Goal: Information Seeking & Learning: Learn about a topic

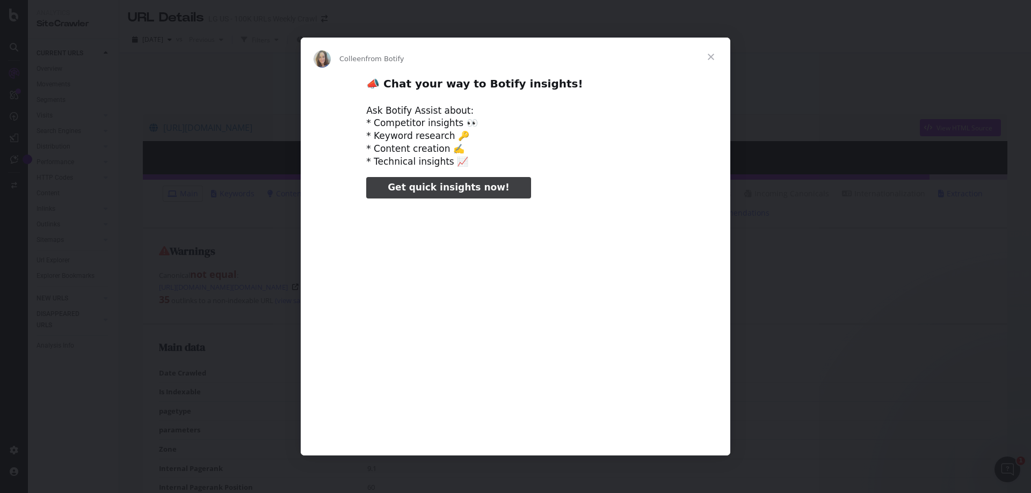
click at [711, 60] on span "Close" at bounding box center [711, 57] width 39 height 39
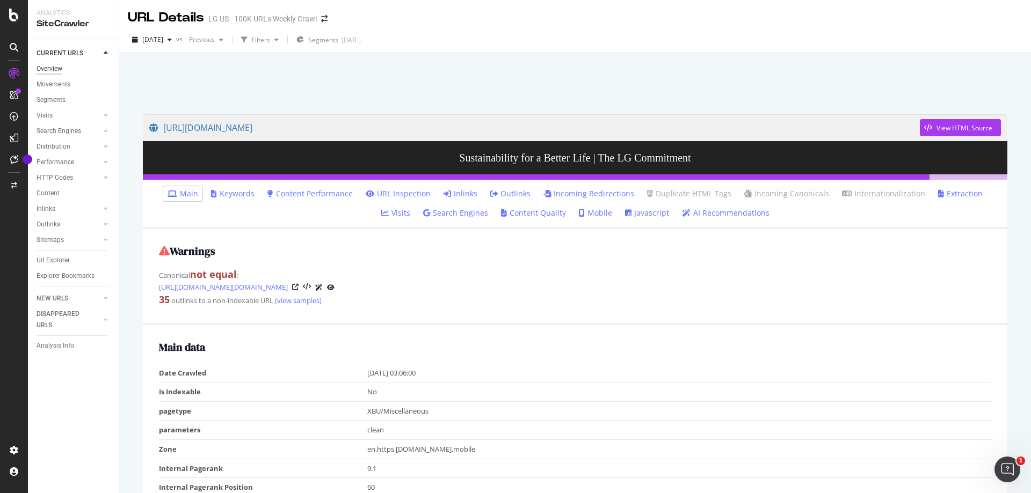
click at [61, 66] on div "Overview" at bounding box center [50, 68] width 26 height 11
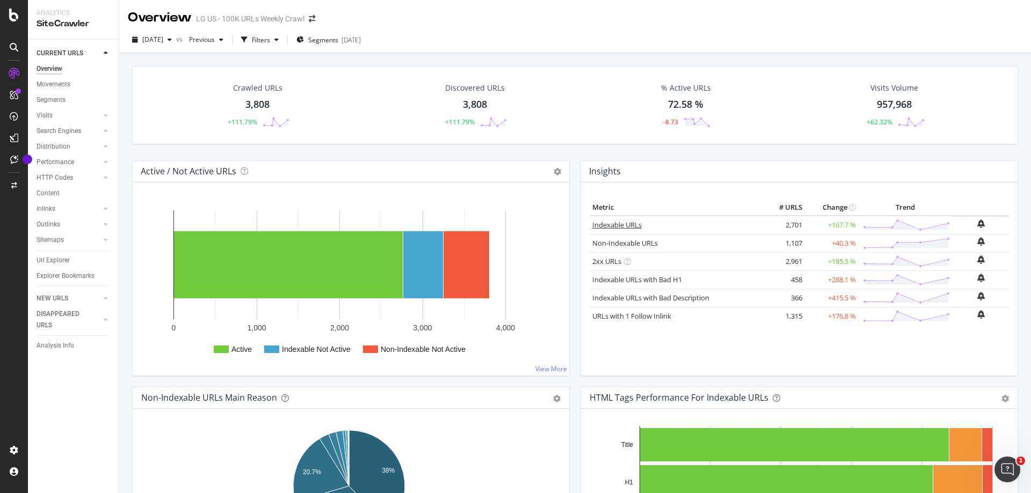
click at [594, 226] on link "Indexable URLs" at bounding box center [616, 225] width 49 height 10
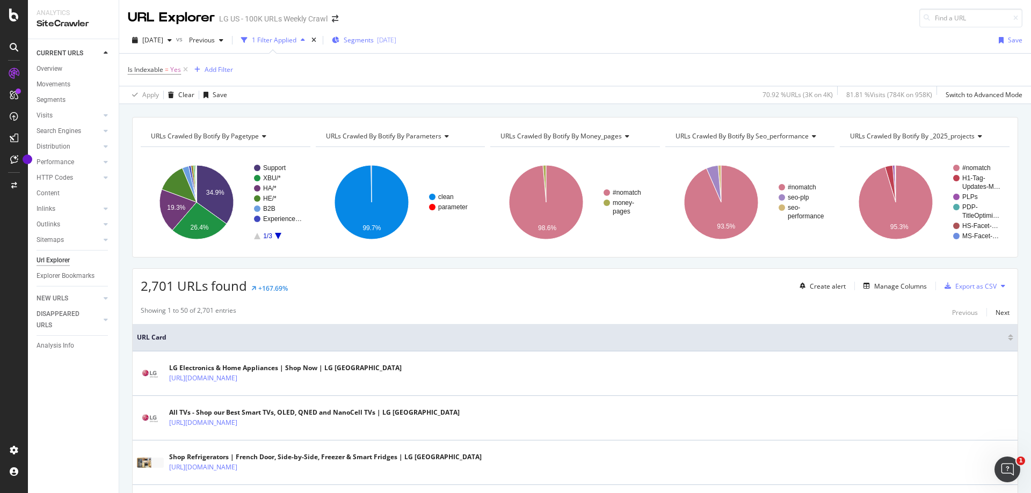
click at [396, 37] on div "[DATE]" at bounding box center [386, 39] width 19 height 9
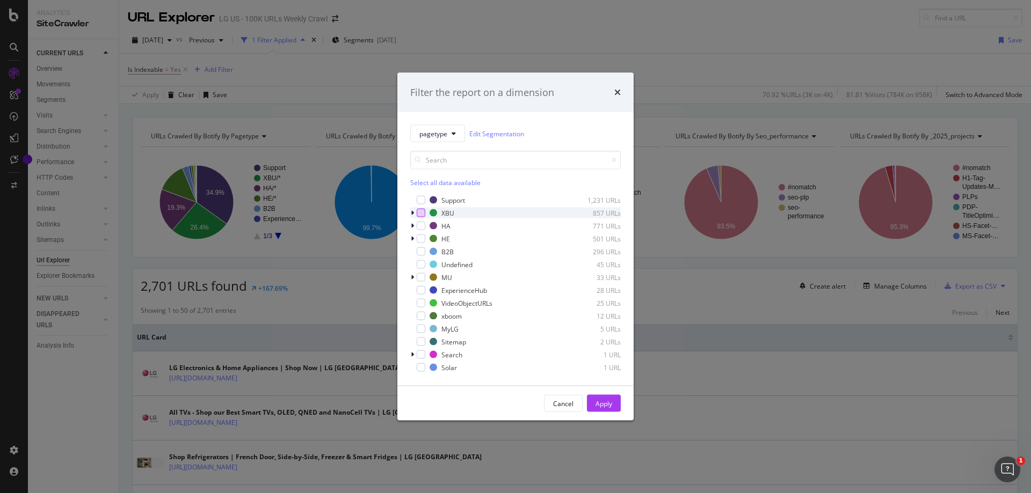
click at [421, 211] on div "modal" at bounding box center [421, 213] width 9 height 9
click at [421, 225] on div "modal" at bounding box center [421, 226] width 9 height 9
drag, startPoint x: 421, startPoint y: 237, endPoint x: 573, endPoint y: 359, distance: 195.2
click at [421, 237] on div "modal" at bounding box center [421, 239] width 9 height 9
click at [605, 404] on div "Apply" at bounding box center [603, 403] width 17 height 9
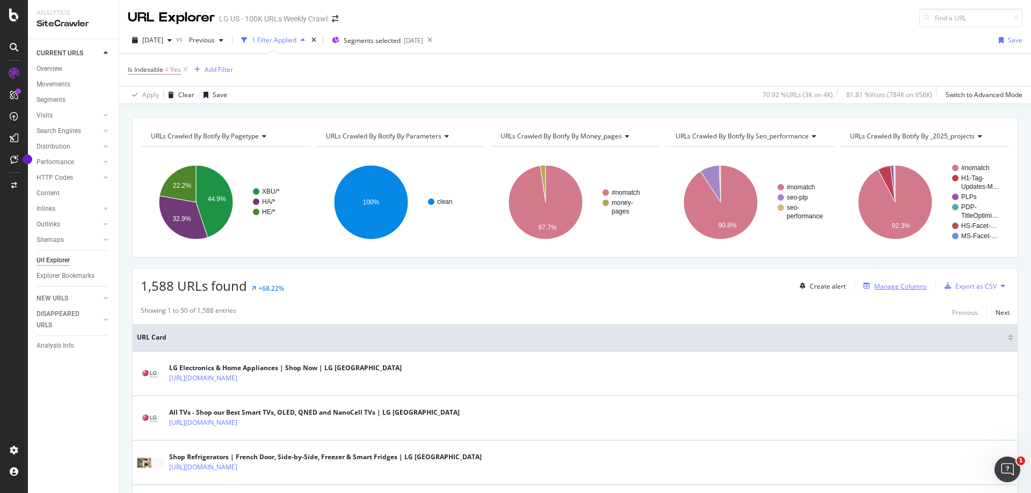
click at [886, 283] on div "Manage Columns" at bounding box center [900, 286] width 53 height 9
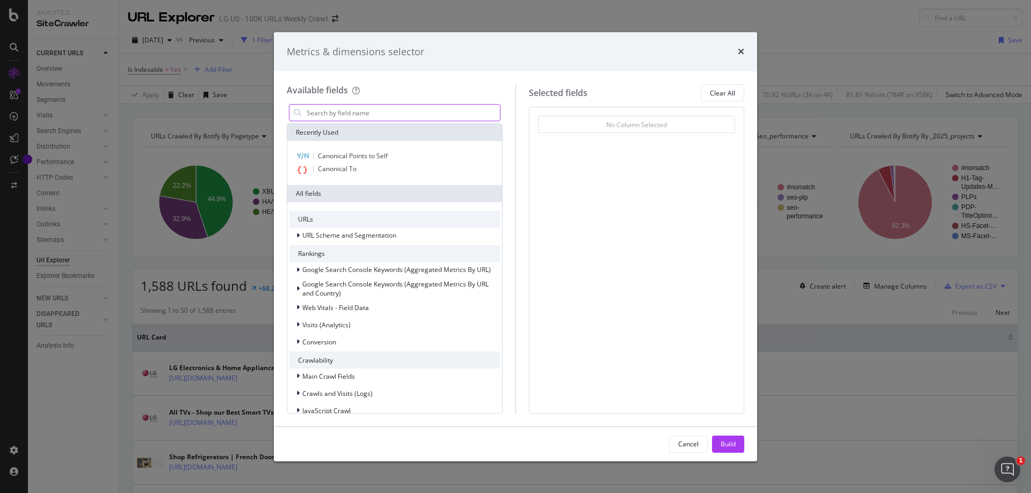
click at [481, 114] on input "modal" at bounding box center [403, 113] width 194 height 16
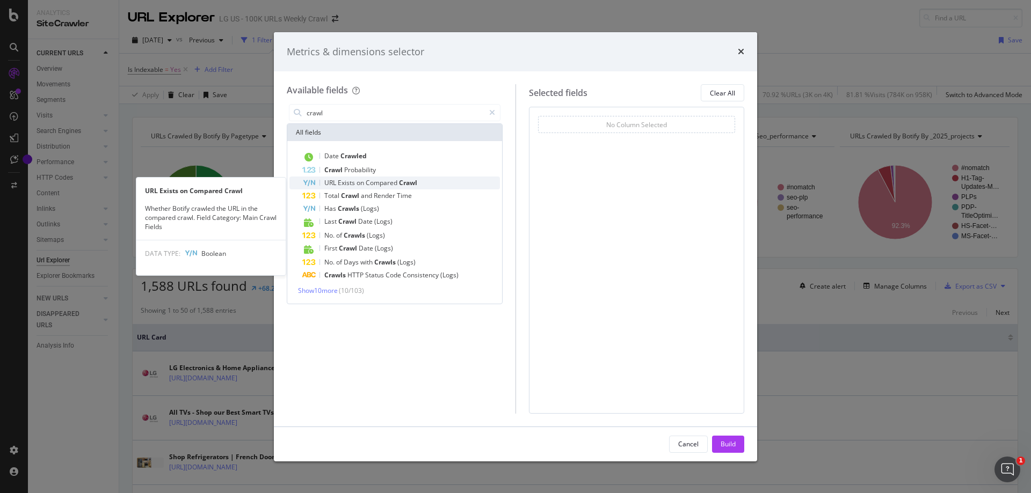
type input "crawl"
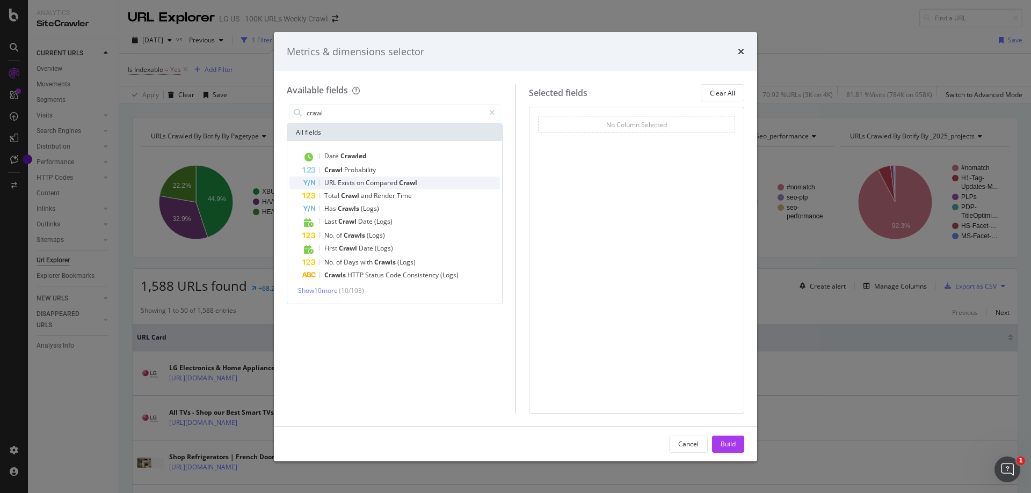
click at [393, 189] on div "URL Exists on Compared Crawl" at bounding box center [401, 183] width 198 height 13
click at [721, 444] on div "Build" at bounding box center [728, 444] width 15 height 9
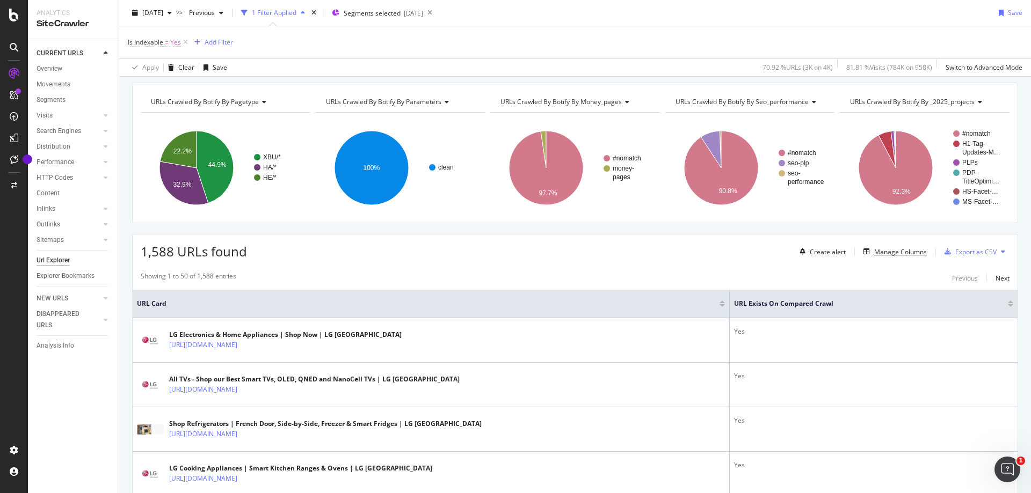
scroll to position [54, 0]
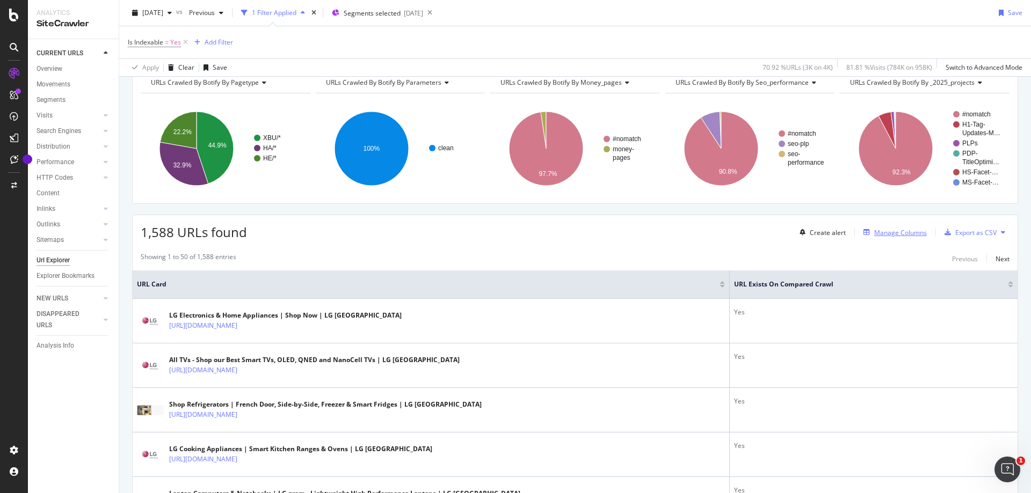
click at [913, 236] on div "Manage Columns" at bounding box center [900, 232] width 53 height 9
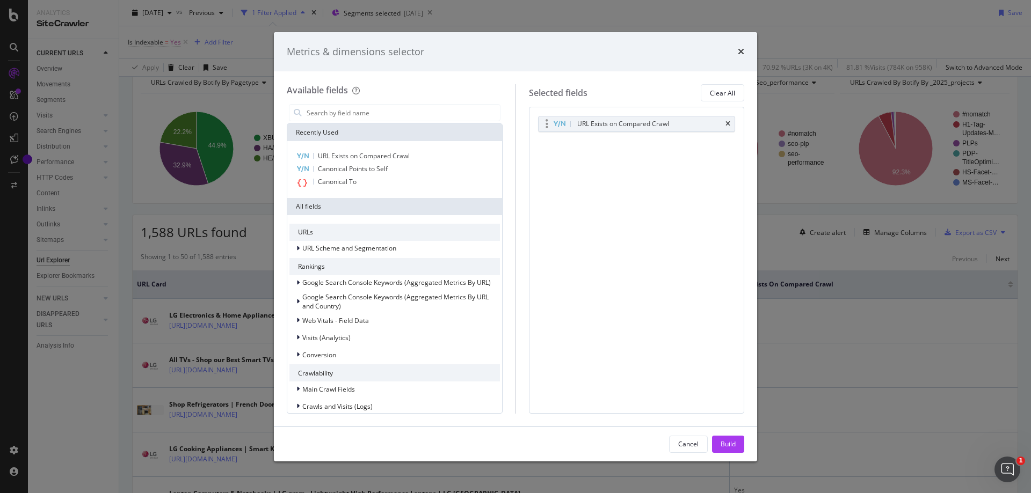
click at [686, 128] on div "URL Exists on Compared Crawl" at bounding box center [649, 124] width 149 height 11
click at [626, 126] on div "URL Exists on Compared Crawl" at bounding box center [623, 124] width 92 height 11
click at [553, 121] on icon "modal" at bounding box center [559, 124] width 12 height 7
click at [737, 56] on div "Metrics & dimensions selector" at bounding box center [515, 52] width 457 height 14
click at [743, 49] on icon "times" at bounding box center [741, 51] width 6 height 9
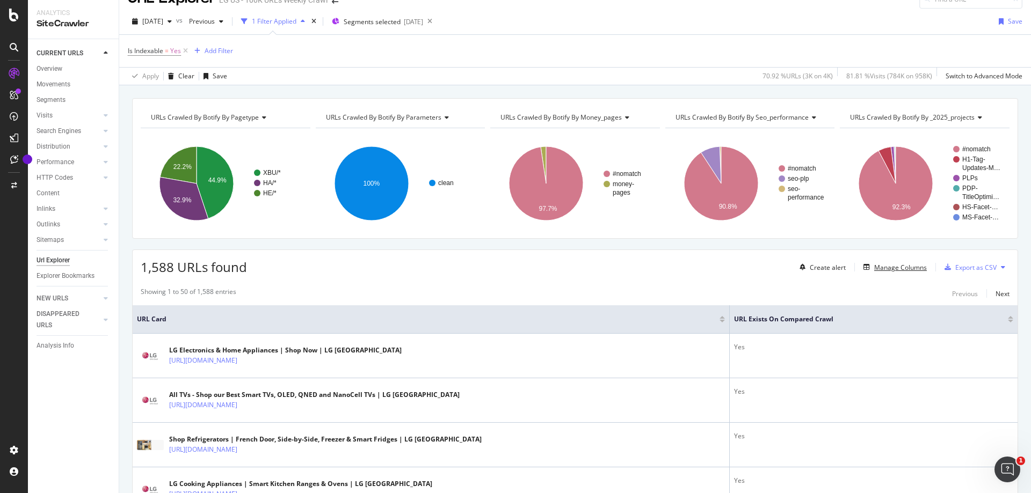
scroll to position [0, 0]
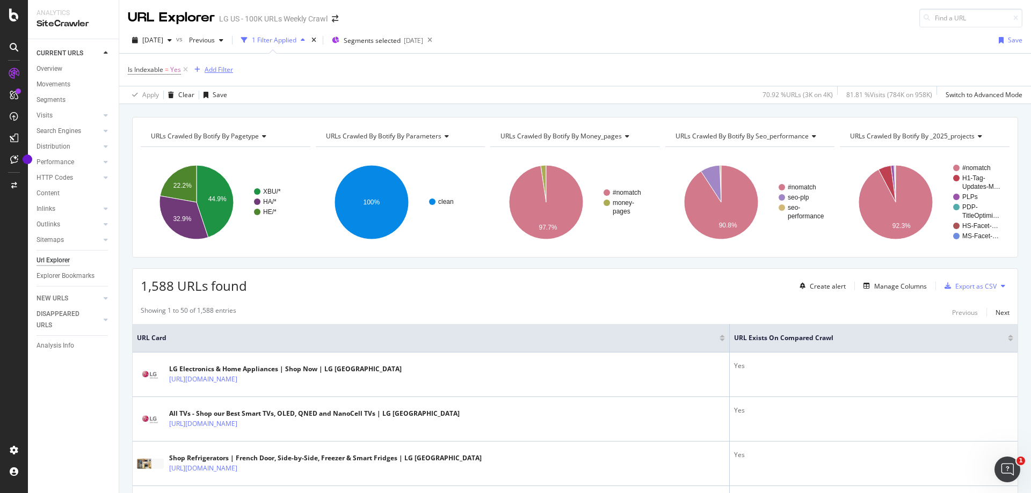
click at [223, 67] on div "Add Filter" at bounding box center [219, 69] width 28 height 9
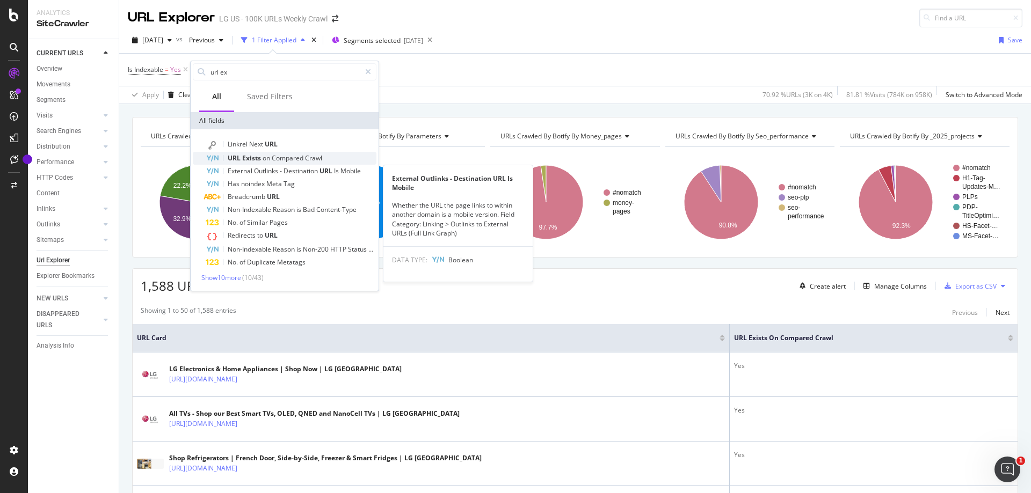
type input "url ex"
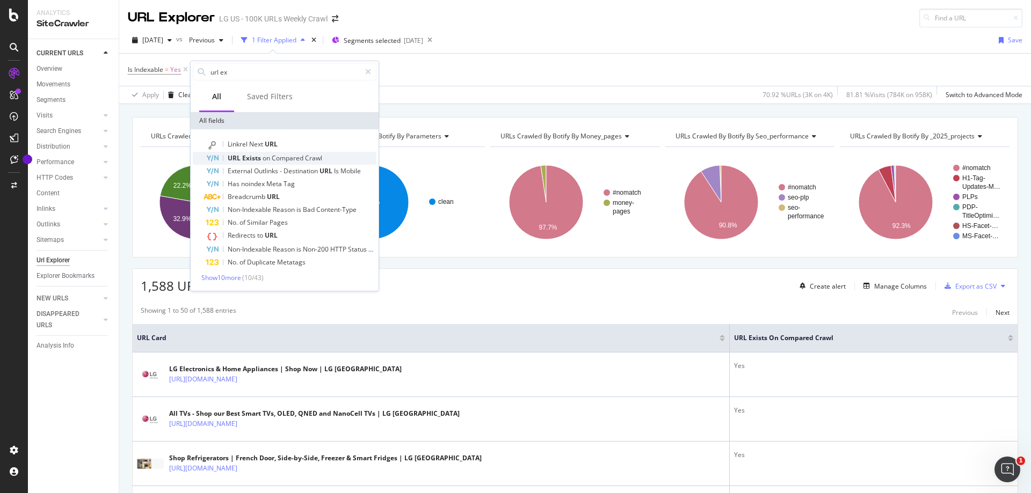
click at [290, 157] on span "Compared" at bounding box center [288, 158] width 33 height 9
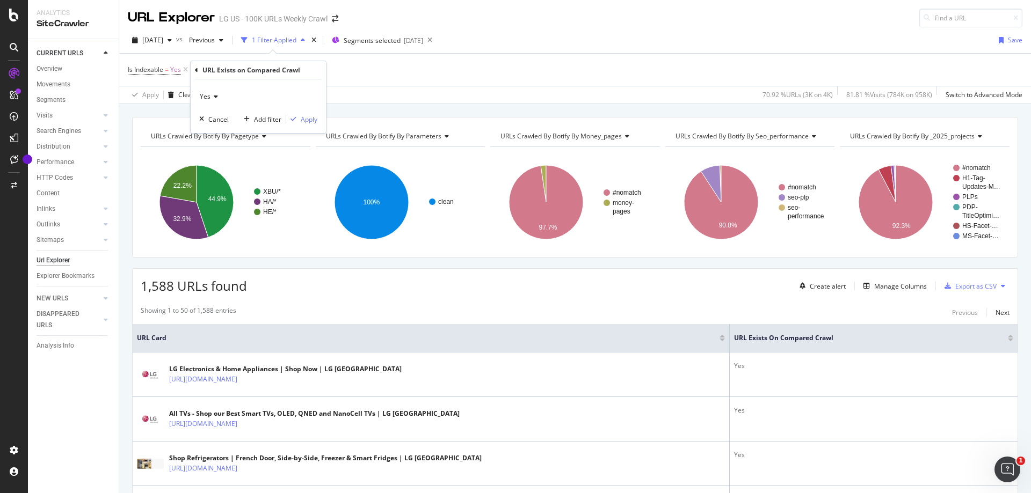
click at [217, 96] on div "Yes" at bounding box center [258, 96] width 118 height 17
click at [213, 133] on span "No" at bounding box center [209, 132] width 9 height 9
click at [309, 119] on div "Apply" at bounding box center [309, 119] width 17 height 9
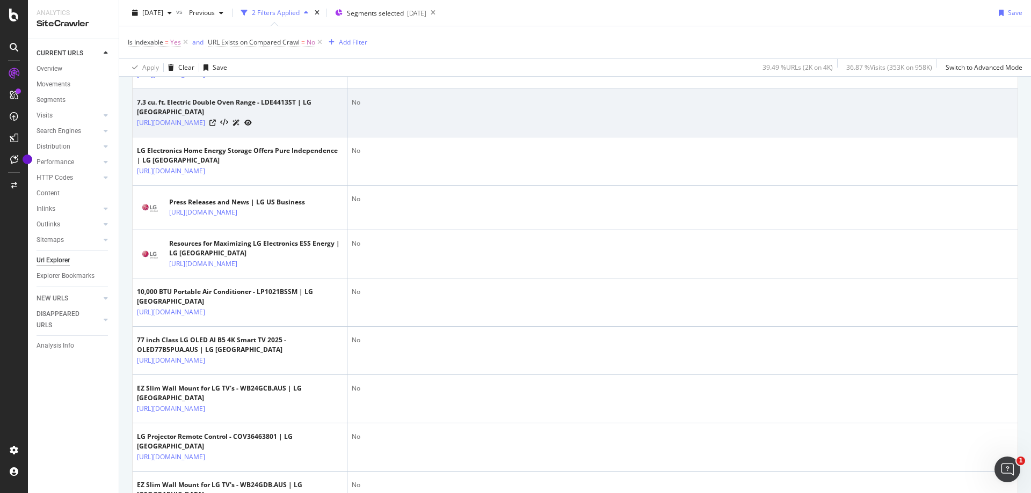
scroll to position [591, 0]
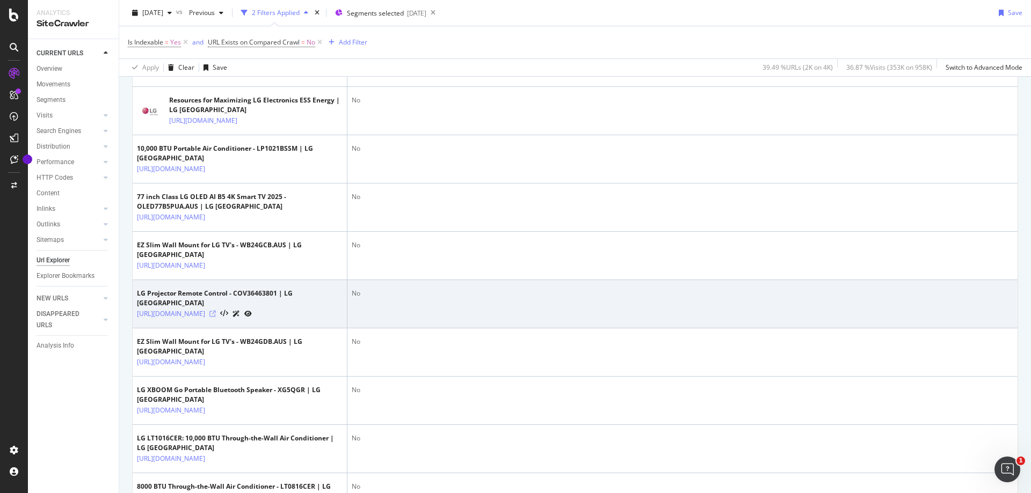
click at [216, 317] on icon at bounding box center [212, 314] width 6 height 6
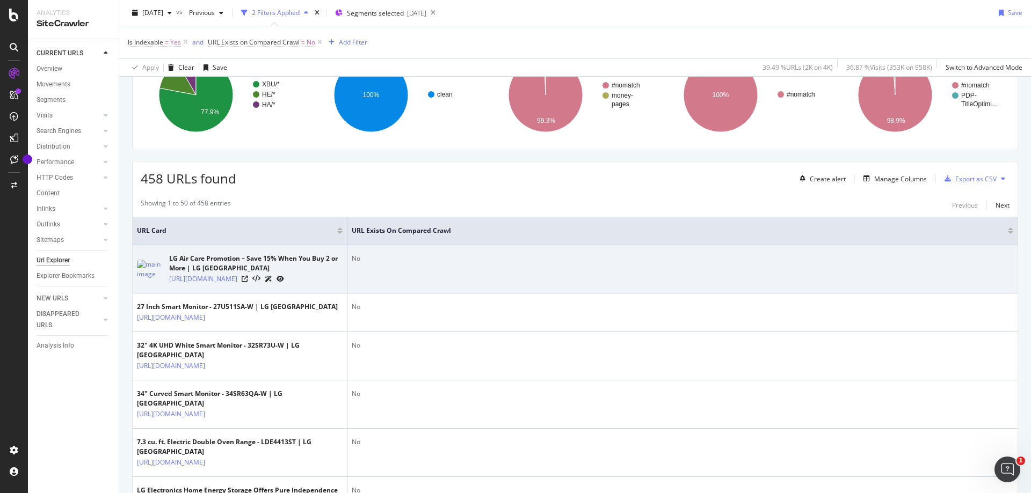
scroll to position [0, 0]
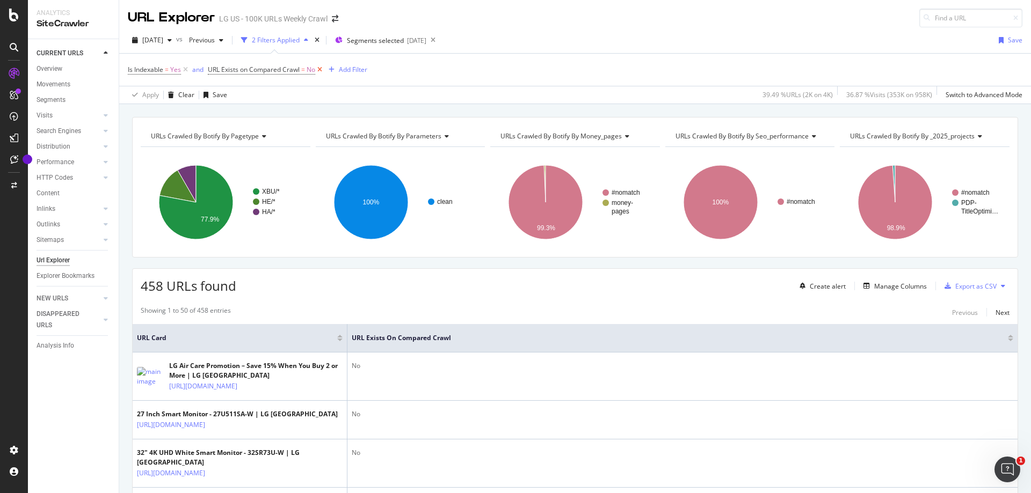
click at [319, 69] on icon at bounding box center [319, 69] width 9 height 11
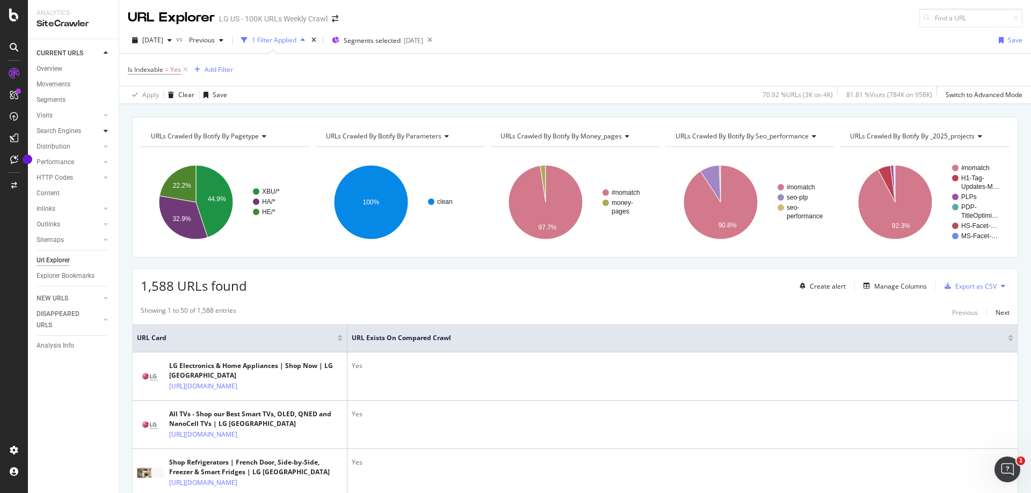
click at [105, 132] on icon at bounding box center [106, 131] width 4 height 6
click at [103, 223] on div at bounding box center [105, 224] width 11 height 11
click at [106, 227] on icon at bounding box center [106, 224] width 4 height 6
drag, startPoint x: 61, startPoint y: 178, endPoint x: 97, endPoint y: 188, distance: 36.7
click at [61, 178] on div "Top Charts" at bounding box center [57, 177] width 32 height 11
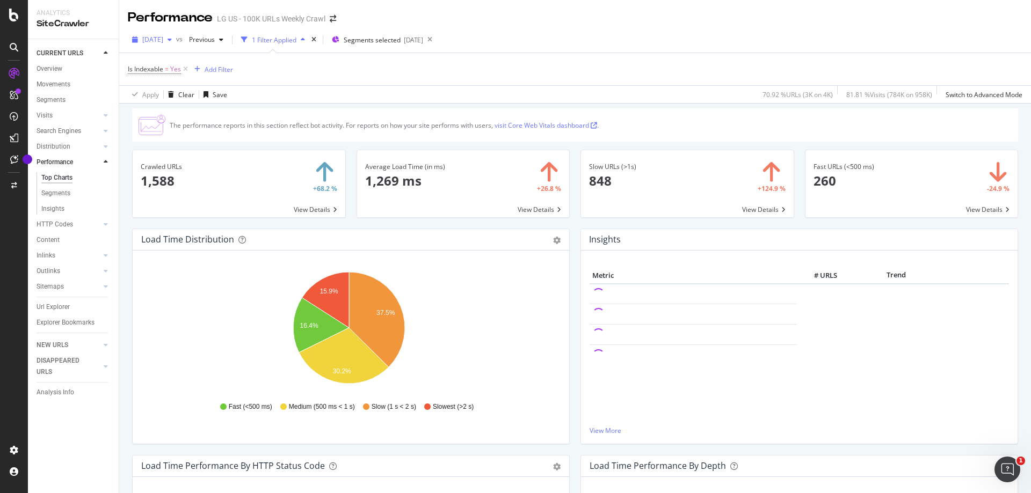
click at [159, 41] on span "[DATE]" at bounding box center [152, 39] width 21 height 9
click at [610, 71] on div "Is Indexable = Yes Add Filter" at bounding box center [575, 69] width 895 height 32
click at [389, 44] on span "Segments selected" at bounding box center [372, 39] width 57 height 9
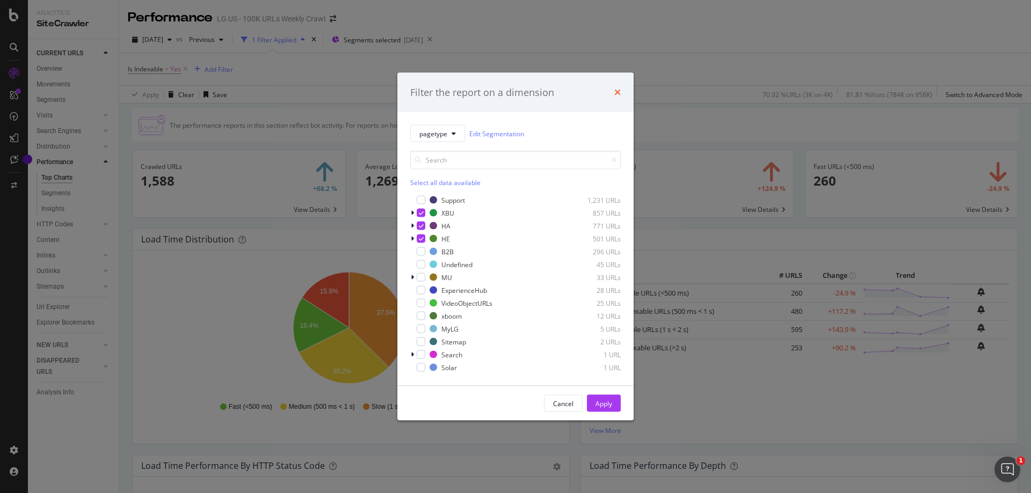
click at [618, 92] on icon "times" at bounding box center [617, 92] width 6 height 9
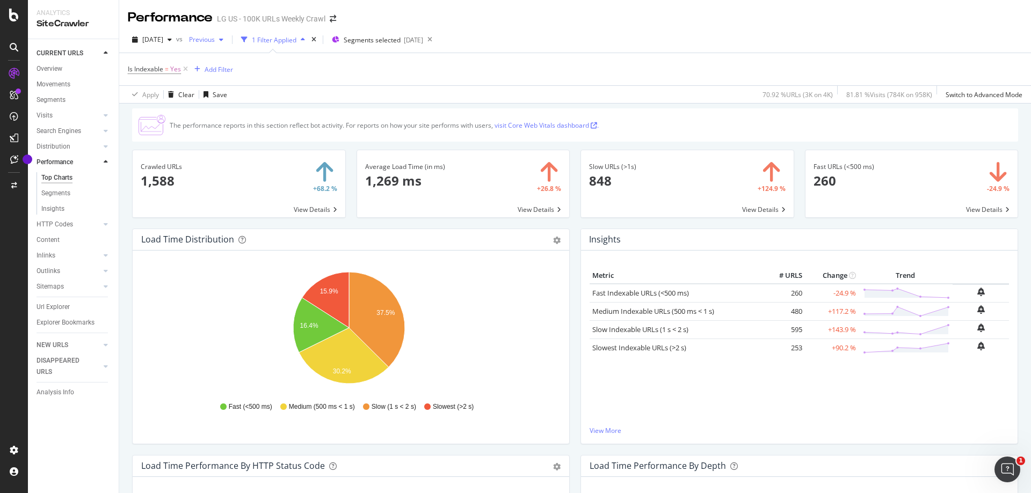
click at [223, 41] on icon "button" at bounding box center [221, 40] width 4 height 6
click at [279, 100] on div "6.0K URLs" at bounding box center [290, 100] width 30 height 10
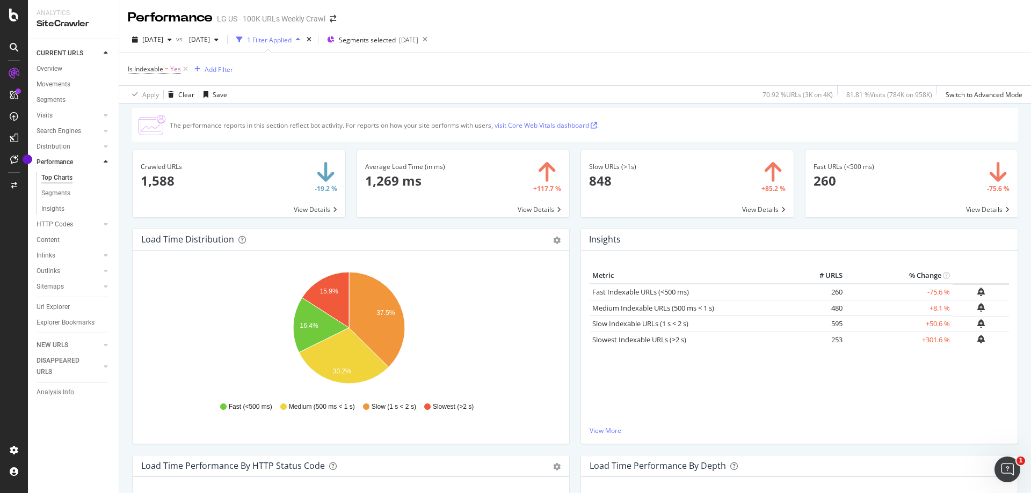
click at [292, 42] on div "1 Filter Applied" at bounding box center [269, 39] width 45 height 9
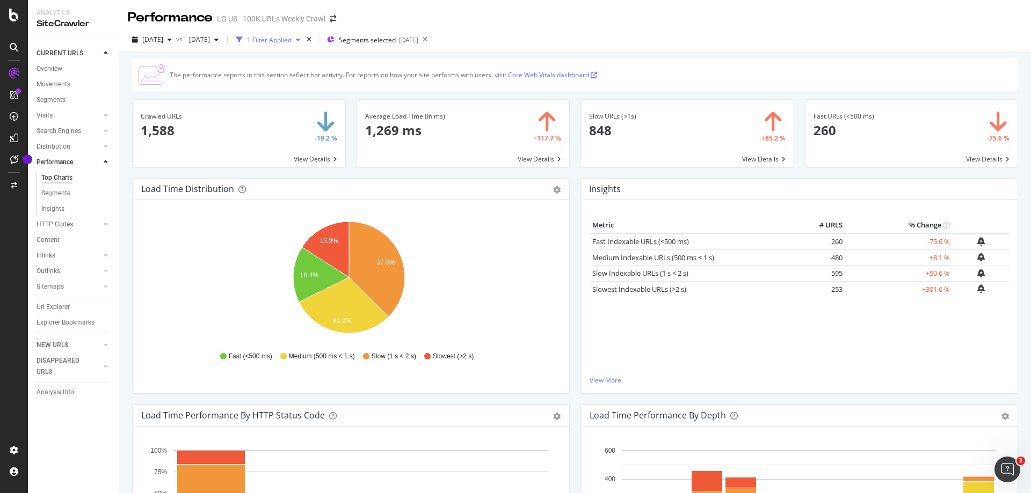
click at [292, 42] on div "1 Filter Applied" at bounding box center [269, 39] width 45 height 9
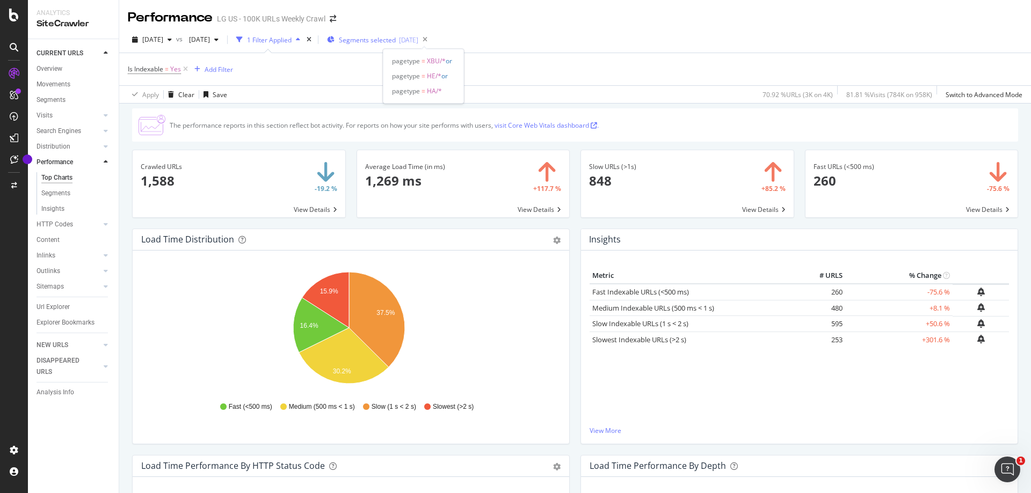
click at [396, 38] on span "Segments selected" at bounding box center [367, 39] width 57 height 9
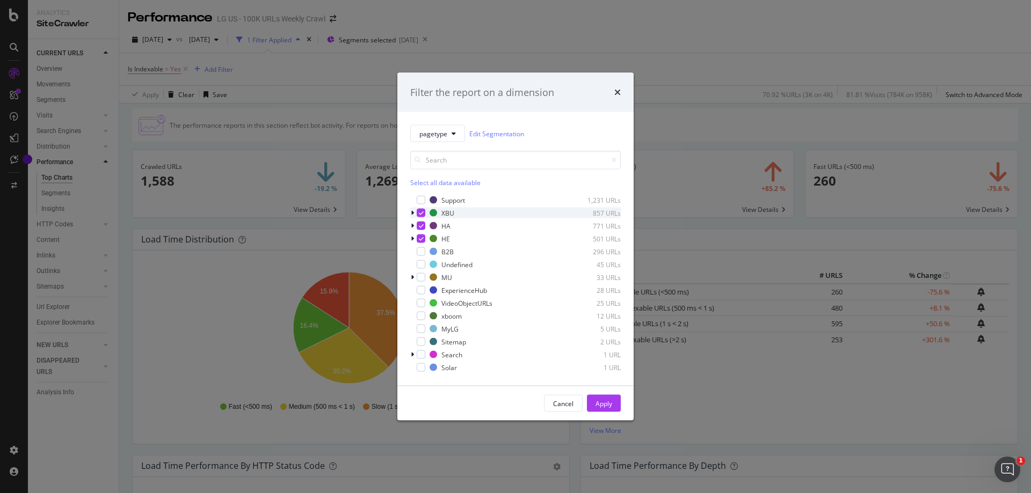
click at [412, 213] on icon "modal" at bounding box center [412, 213] width 3 height 6
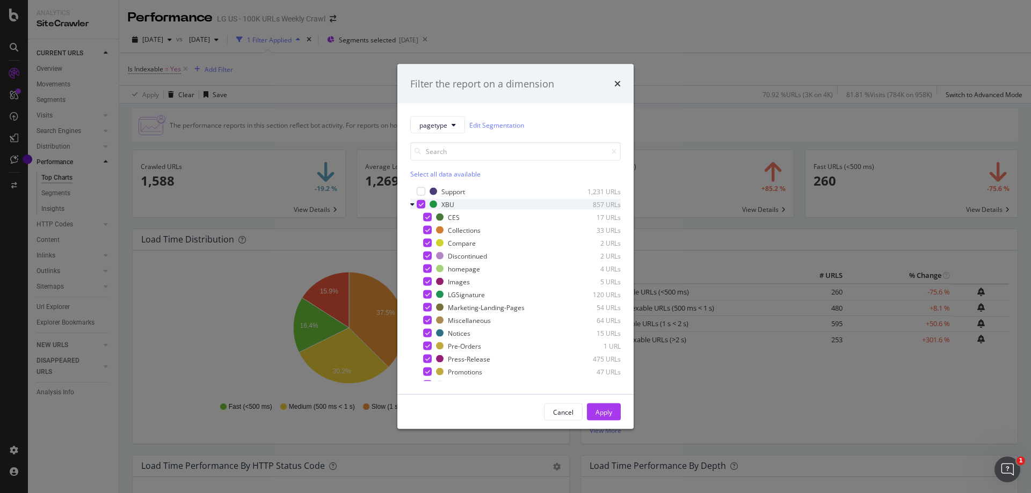
click at [422, 202] on icon "modal" at bounding box center [421, 204] width 5 height 5
click at [429, 229] on div "modal" at bounding box center [427, 230] width 9 height 9
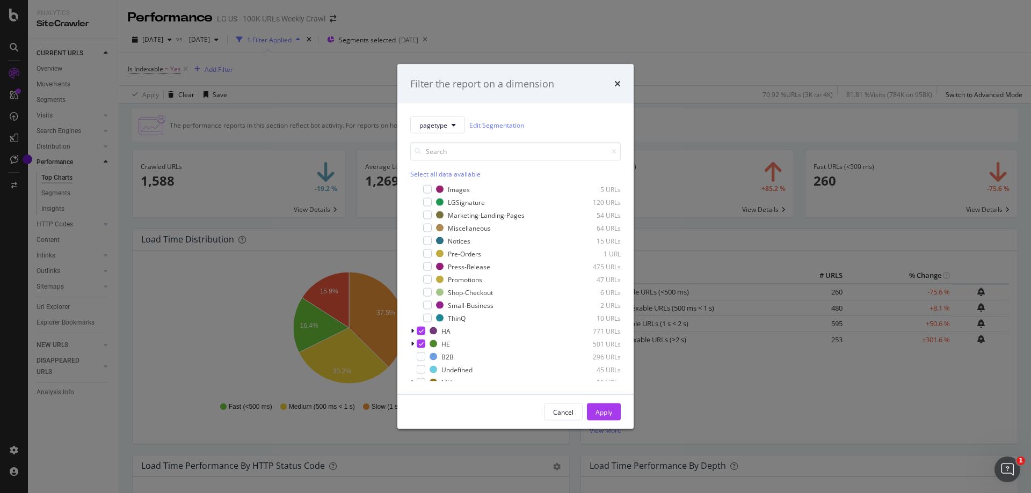
scroll to position [107, 0]
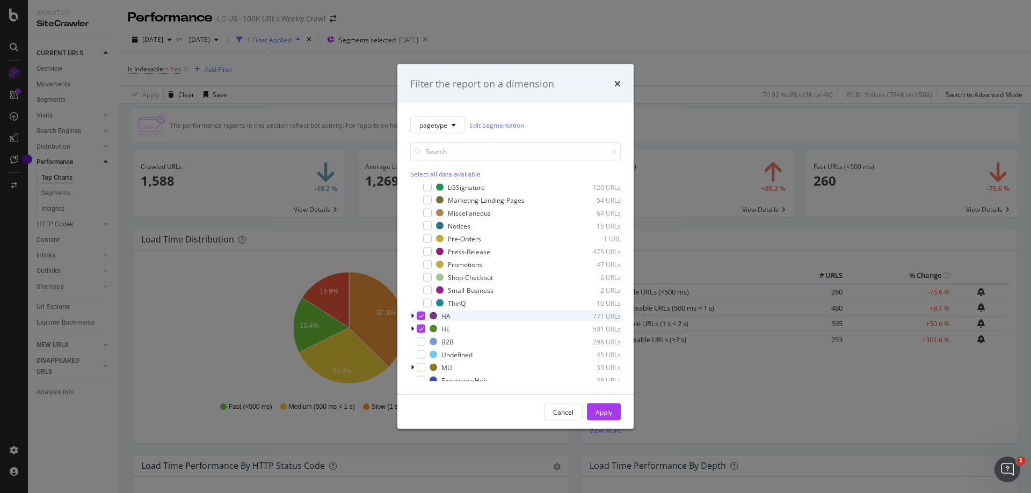
click at [413, 318] on icon "modal" at bounding box center [412, 316] width 3 height 6
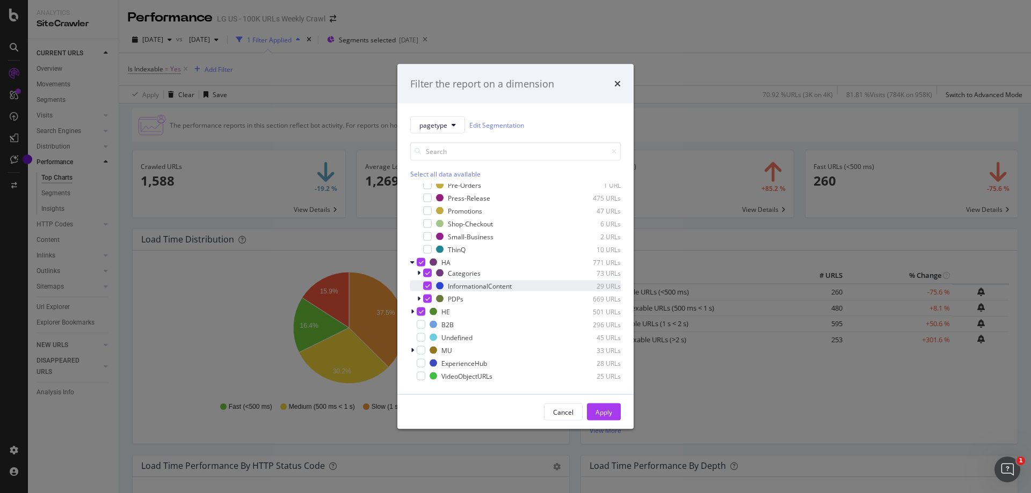
click at [426, 285] on icon "modal" at bounding box center [427, 286] width 5 height 5
click at [412, 310] on icon "modal" at bounding box center [412, 312] width 3 height 6
click at [428, 336] on icon "modal" at bounding box center [427, 335] width 5 height 5
click at [601, 404] on div "Apply" at bounding box center [603, 412] width 17 height 16
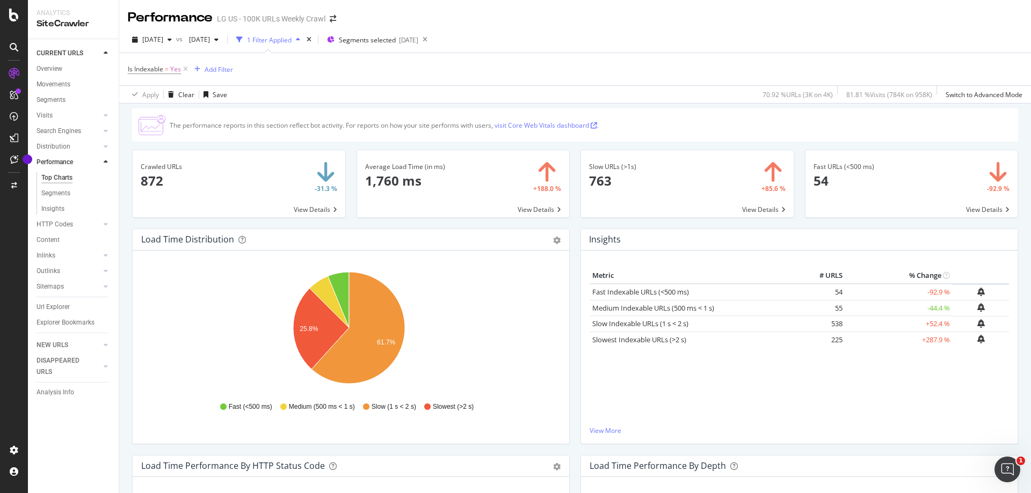
click at [575, 125] on link "visit Core Web Vitals dashboard ." at bounding box center [547, 125] width 104 height 9
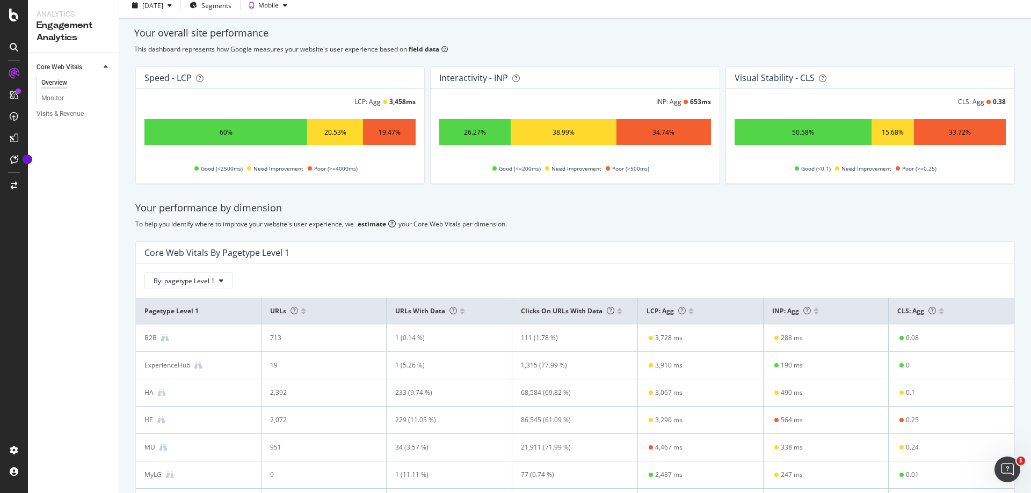
scroll to position [54, 0]
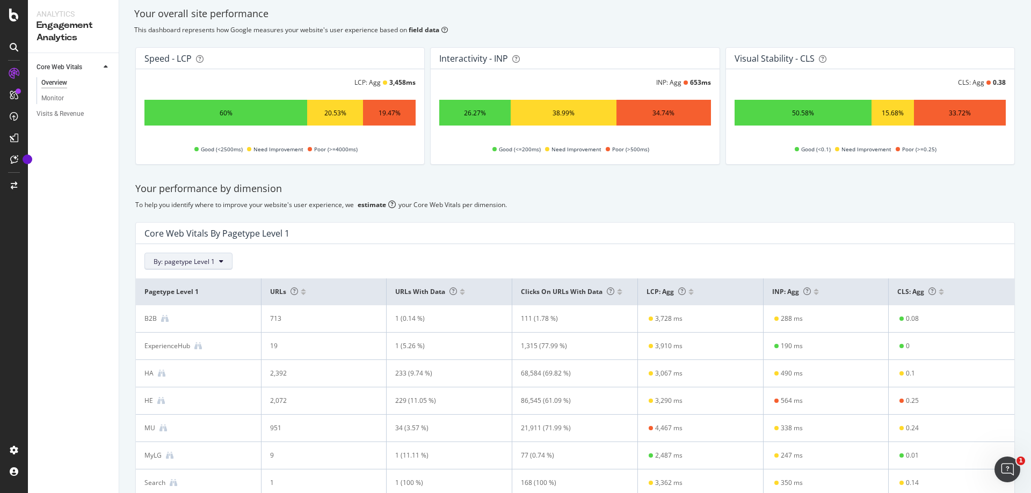
click at [201, 260] on span "By: pagetype Level 1" at bounding box center [184, 261] width 61 height 9
click at [207, 304] on div "Select a Segment" at bounding box center [181, 299] width 54 height 9
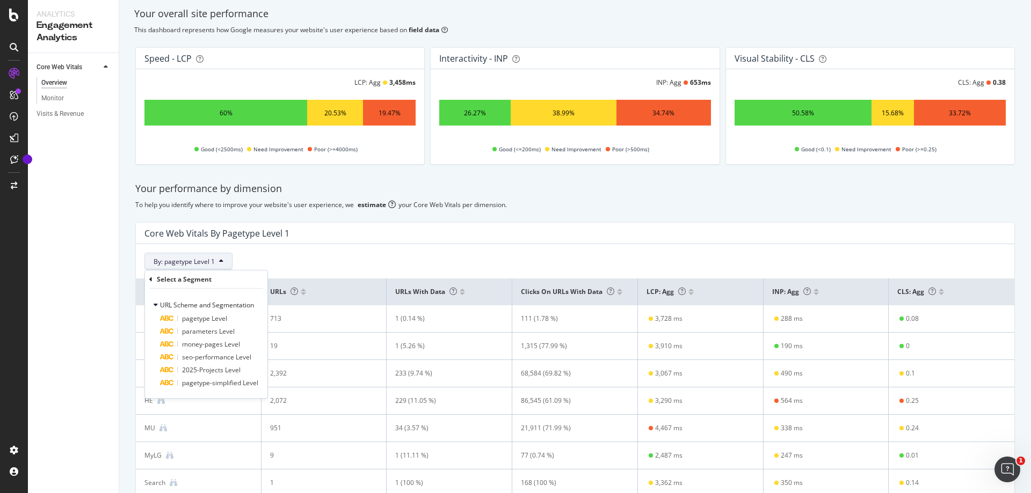
click at [338, 264] on div "By: pagetype Level 1 Select a Segment URL Scheme and Segmentation pagetype Leve…" at bounding box center [574, 261] width 861 height 17
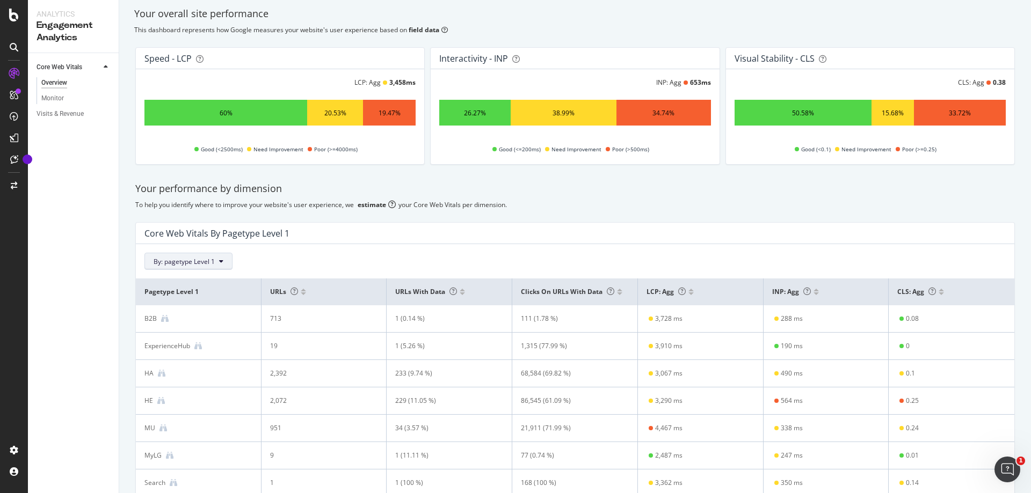
click at [214, 265] on span "By: pagetype Level 1" at bounding box center [184, 261] width 61 height 9
click at [219, 321] on div "All Dimensions" at bounding box center [211, 321] width 133 height 18
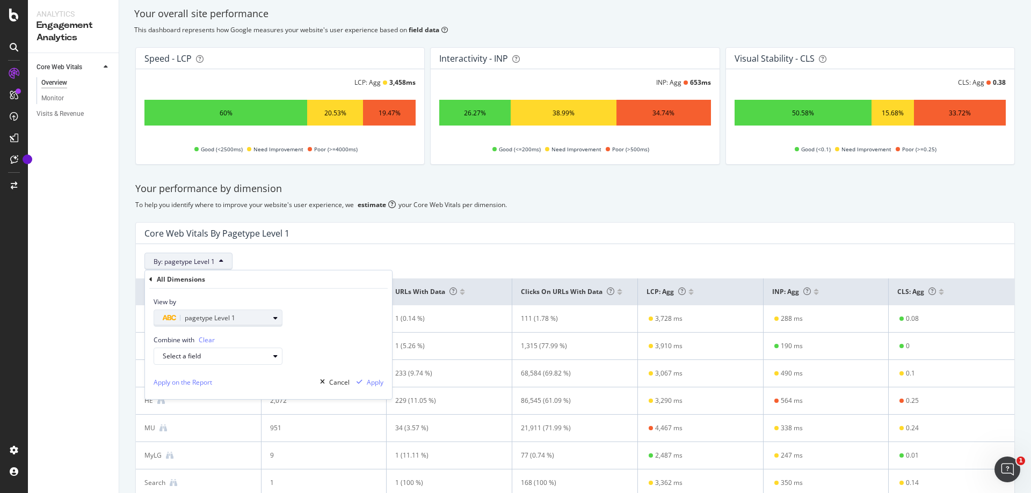
click at [270, 322] on div "button" at bounding box center [275, 318] width 13 height 6
click at [235, 399] on div "Level 2" at bounding box center [216, 399] width 115 height 14
click at [345, 307] on div "View by pagetype Level 1" at bounding box center [268, 308] width 247 height 38
click at [245, 354] on div "Select a field" at bounding box center [216, 356] width 106 height 6
click at [364, 350] on div "Combine with Clear Select a field All fields URL Scheme and Segmentation" at bounding box center [268, 346] width 247 height 38
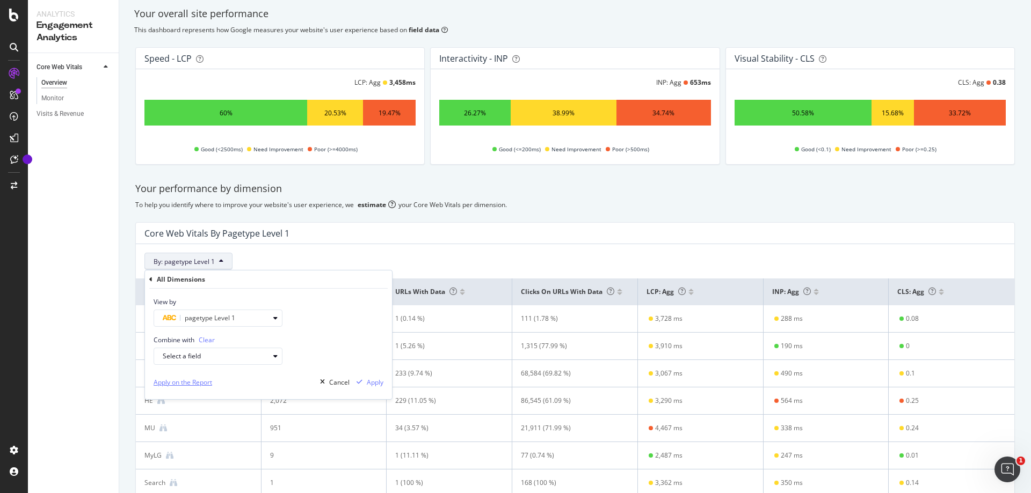
click at [192, 383] on div "Apply on the Report" at bounding box center [183, 382] width 59 height 9
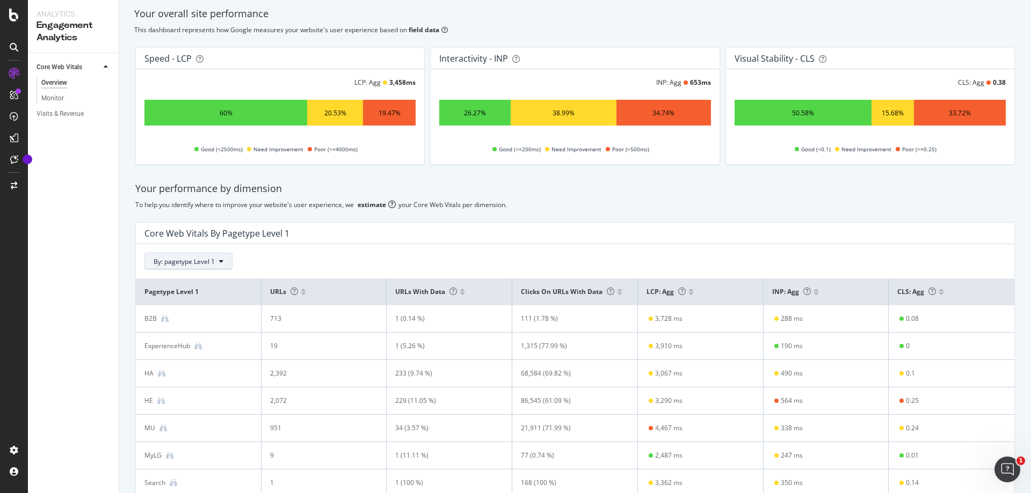
click at [229, 265] on button "By: pagetype Level 1" at bounding box center [188, 261] width 88 height 17
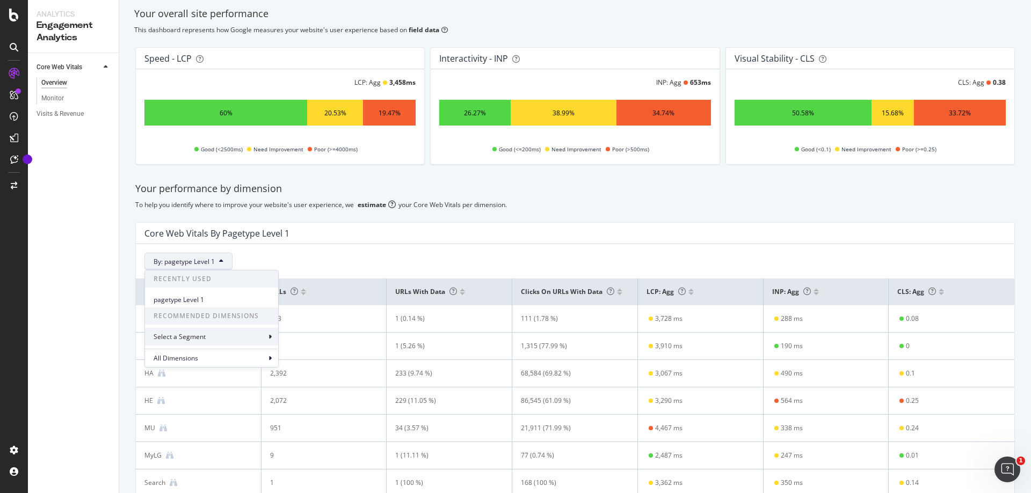
click at [250, 333] on div "Select a Segment" at bounding box center [211, 337] width 133 height 18
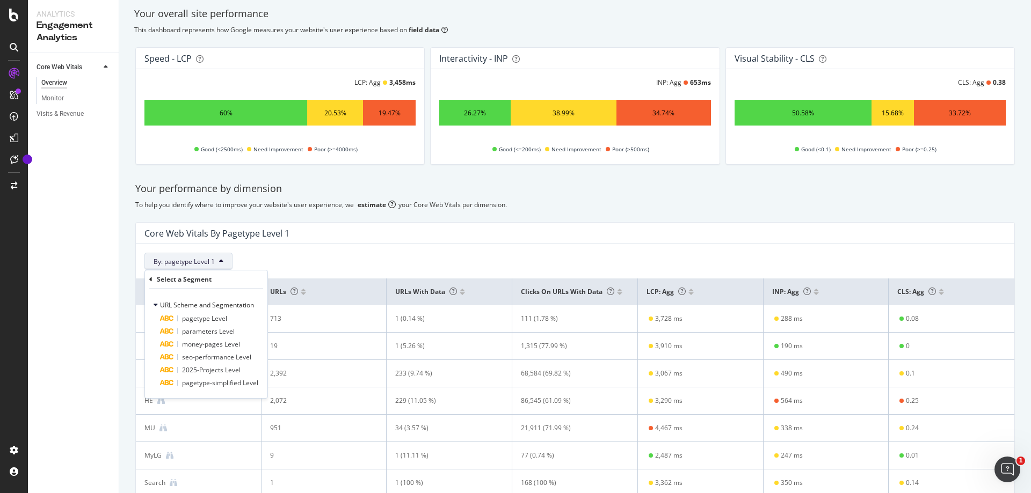
click at [344, 248] on div "By: pagetype Level 1 Select a Segment URL Scheme and Segmentation pagetype Leve…" at bounding box center [575, 257] width 878 height 26
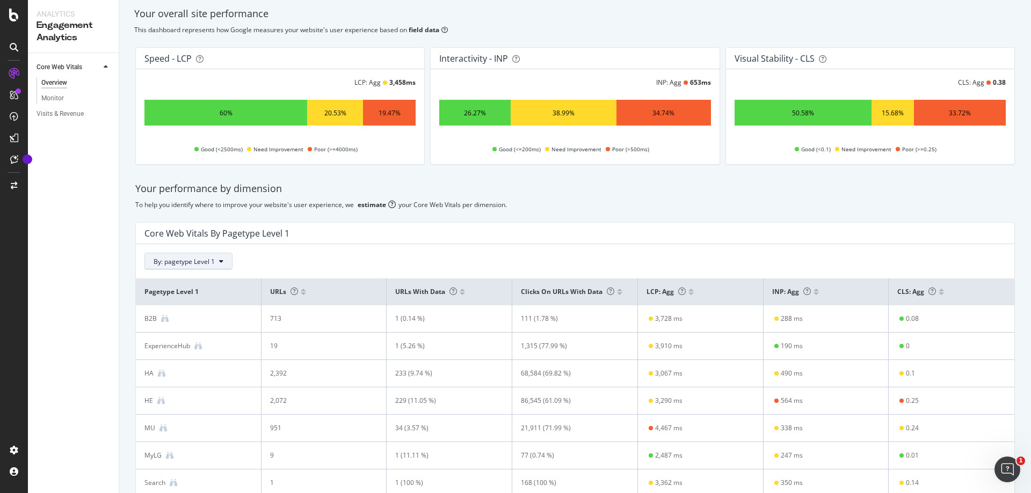
click at [203, 265] on span "By: pagetype Level 1" at bounding box center [184, 261] width 61 height 9
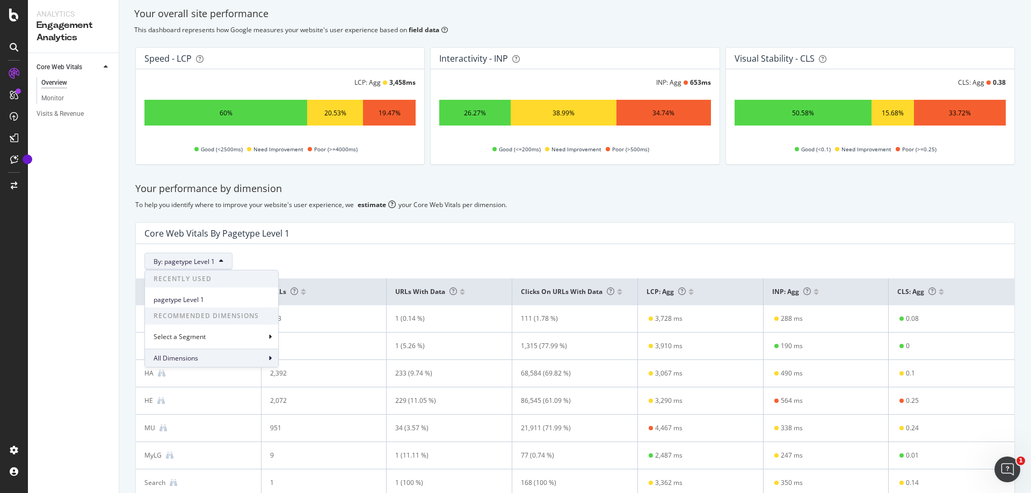
click at [207, 355] on div "All Dimensions" at bounding box center [211, 358] width 133 height 18
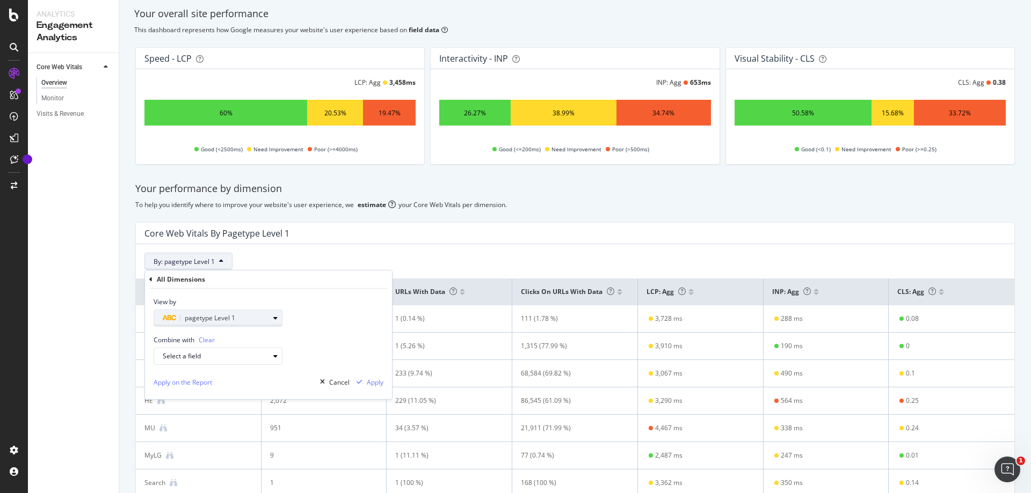
click at [229, 320] on span "pagetype Level 1" at bounding box center [210, 318] width 50 height 9
click at [206, 399] on div "Level 2" at bounding box center [216, 399] width 115 height 14
click at [379, 383] on div "Apply" at bounding box center [375, 382] width 17 height 9
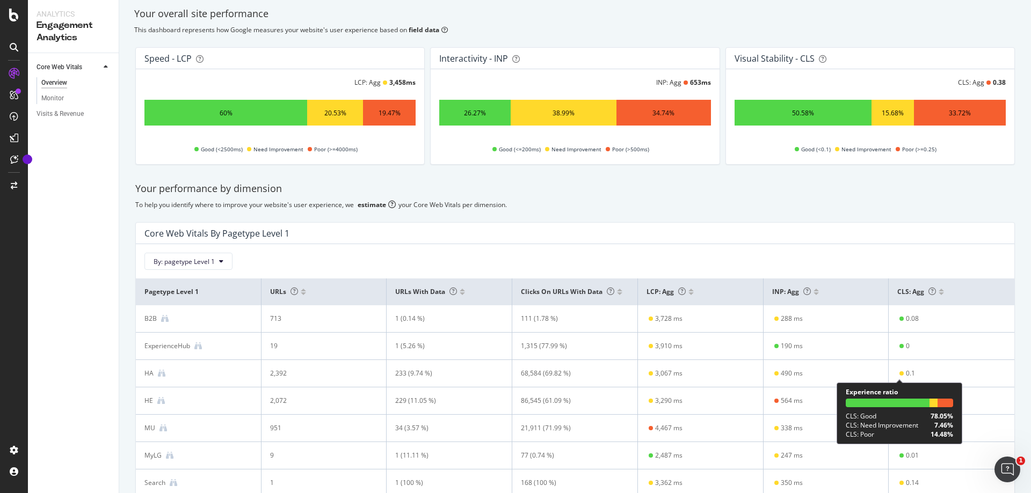
click at [906, 374] on div "0.1" at bounding box center [910, 374] width 9 height 10
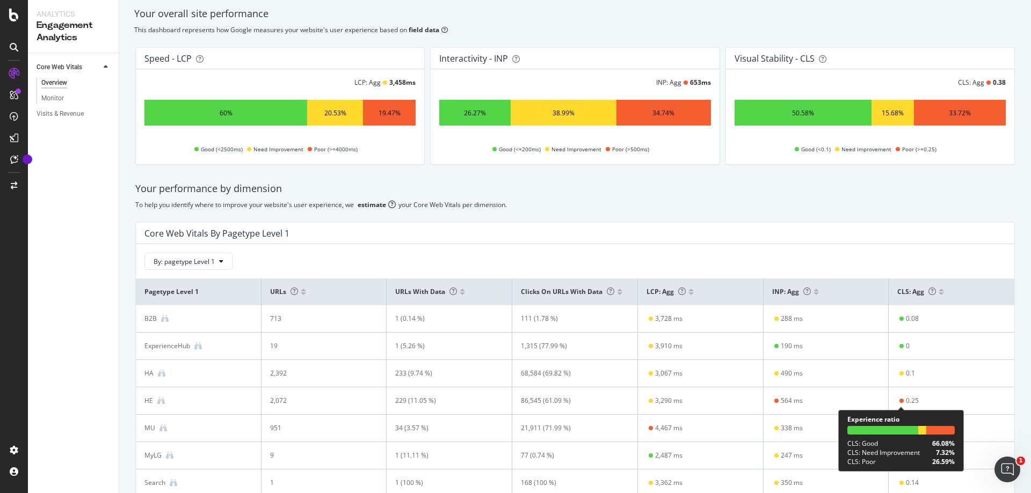
click at [908, 401] on div "0.25" at bounding box center [912, 401] width 13 height 10
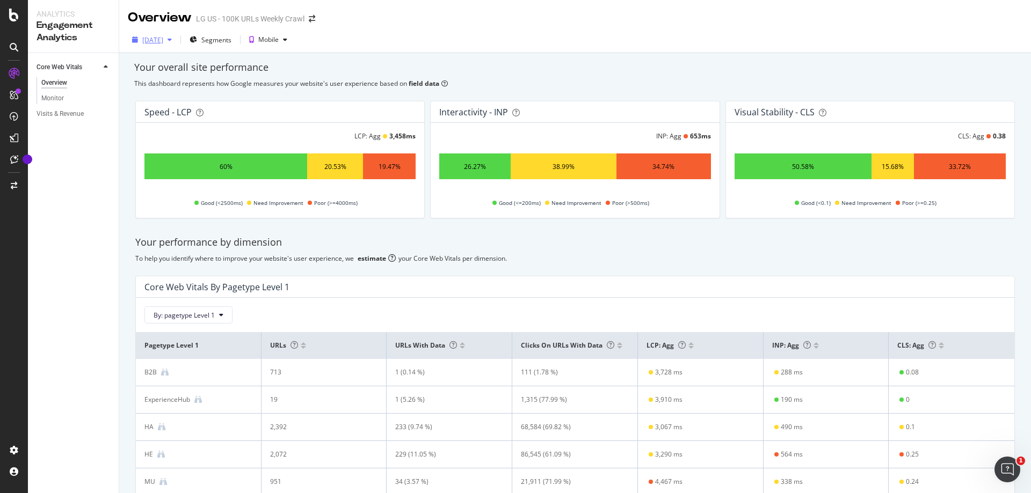
click at [176, 42] on div "button" at bounding box center [169, 40] width 13 height 6
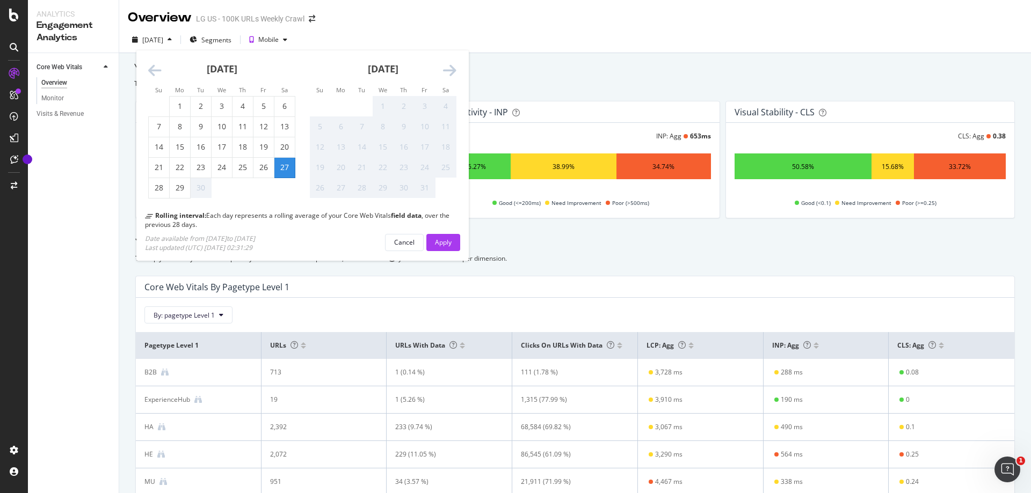
click at [514, 231] on div "Your performance by dimension To help you identify where to improve your websit…" at bounding box center [575, 462] width 892 height 470
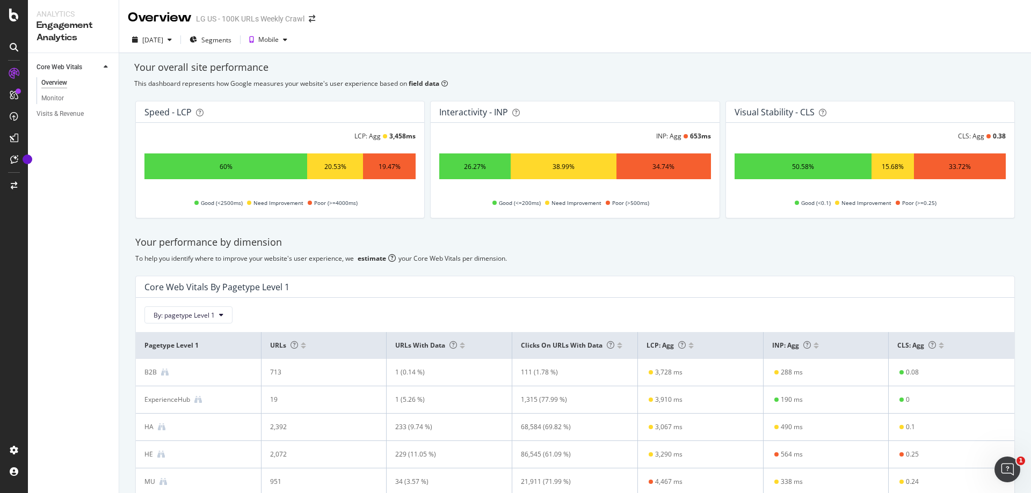
scroll to position [54, 0]
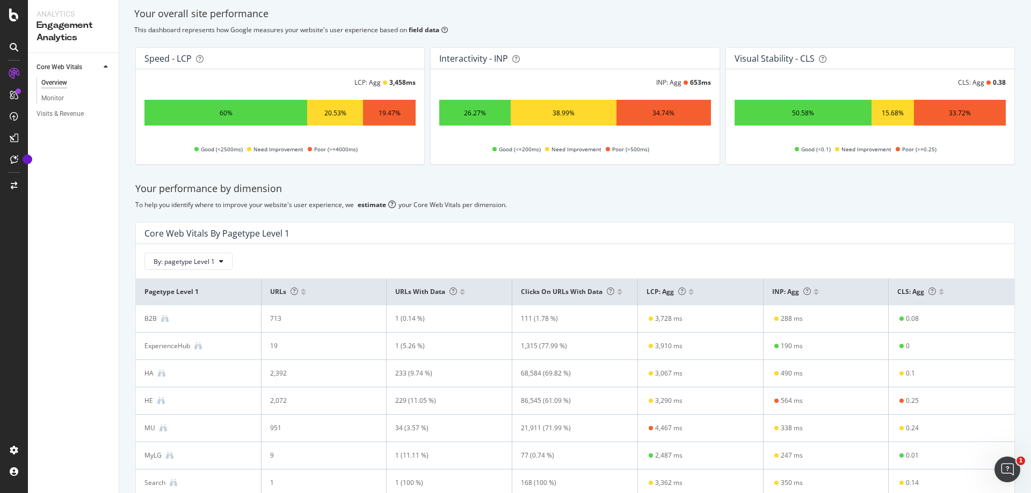
click at [405, 399] on div "229 (11.05 %)" at bounding box center [443, 401] width 97 height 10
click at [405, 365] on td "233 (9.74 %)" at bounding box center [450, 373] width 126 height 27
click at [575, 367] on td "68,584 (69.82 %)" at bounding box center [575, 373] width 126 height 27
click at [559, 372] on div "68,584 (69.82 %)" at bounding box center [569, 374] width 97 height 10
click at [568, 371] on div "68,584 (69.82 %)" at bounding box center [569, 374] width 97 height 10
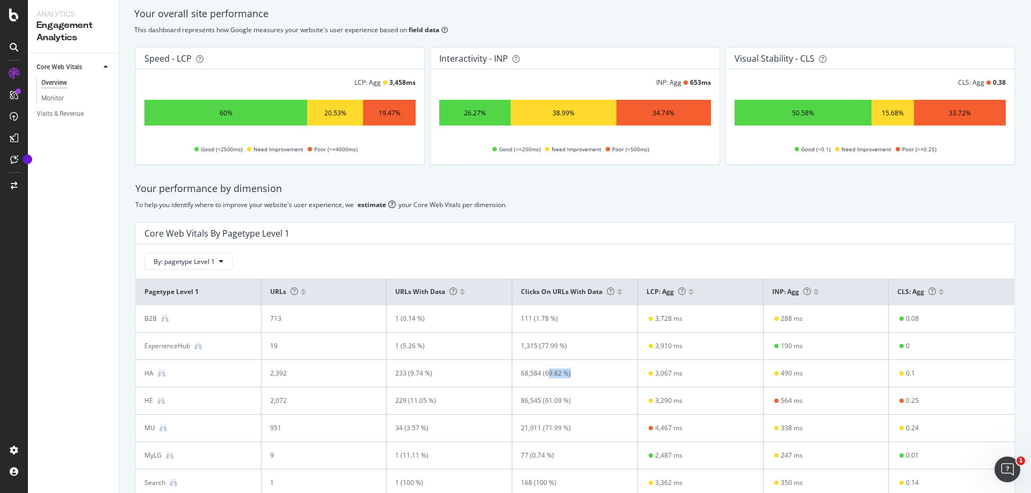
drag, startPoint x: 547, startPoint y: 372, endPoint x: 575, endPoint y: 372, distance: 28.5
click at [575, 372] on div "68,584 (69.82 %)" at bounding box center [569, 374] width 97 height 10
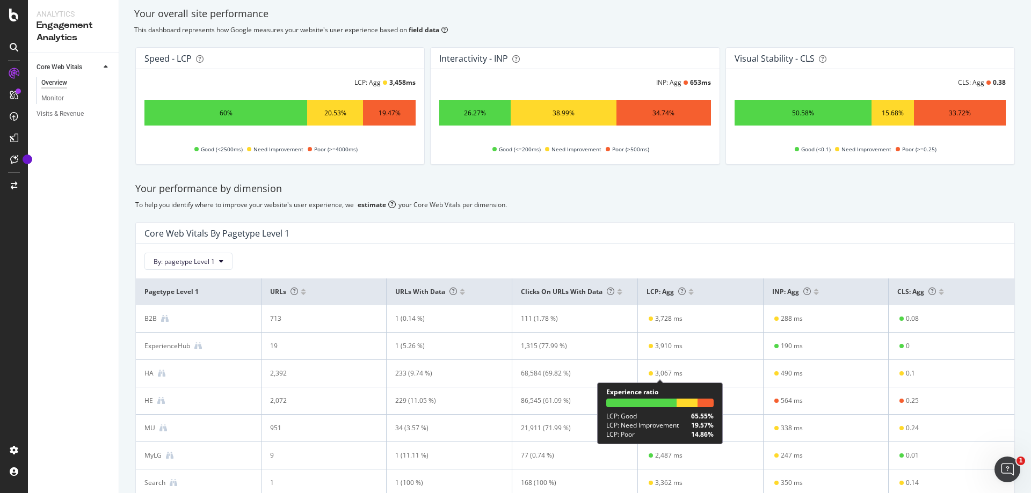
click at [665, 372] on div "3,067 ms" at bounding box center [668, 374] width 27 height 10
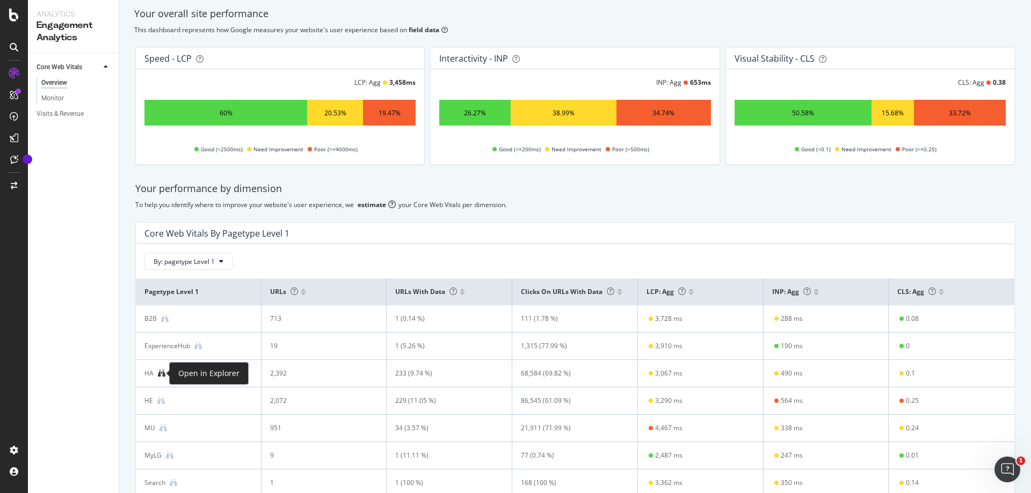
click at [161, 376] on icon at bounding box center [162, 374] width 8 height 8
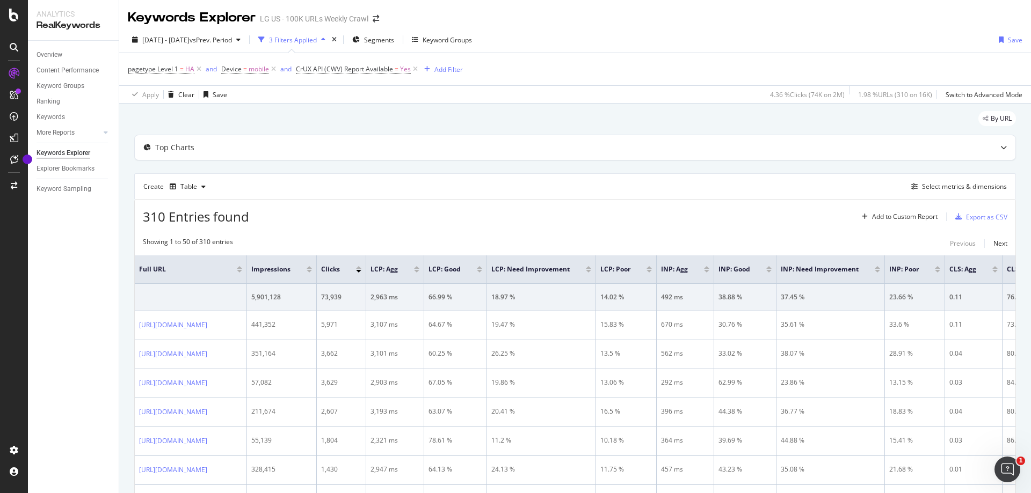
click at [0, 305] on div at bounding box center [14, 246] width 28 height 493
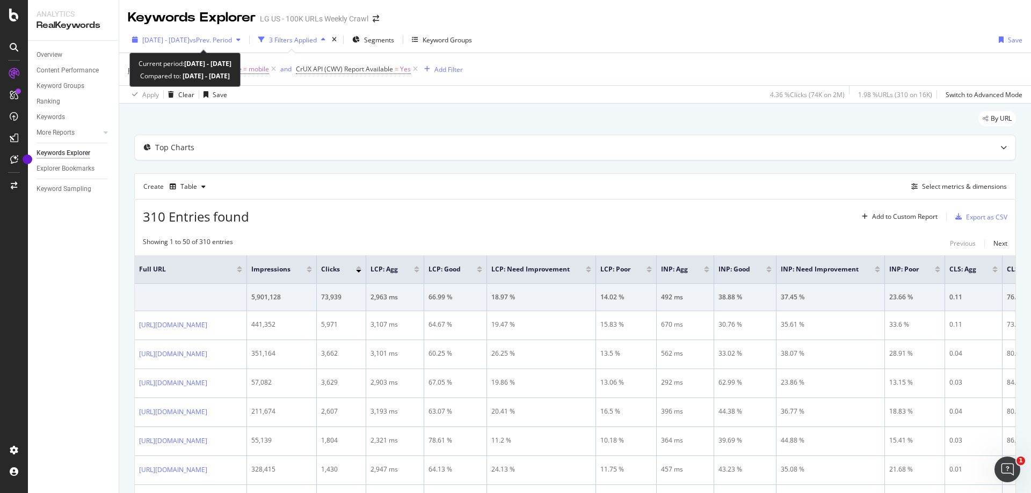
click at [230, 41] on span "vs Prev. Period" at bounding box center [211, 39] width 42 height 9
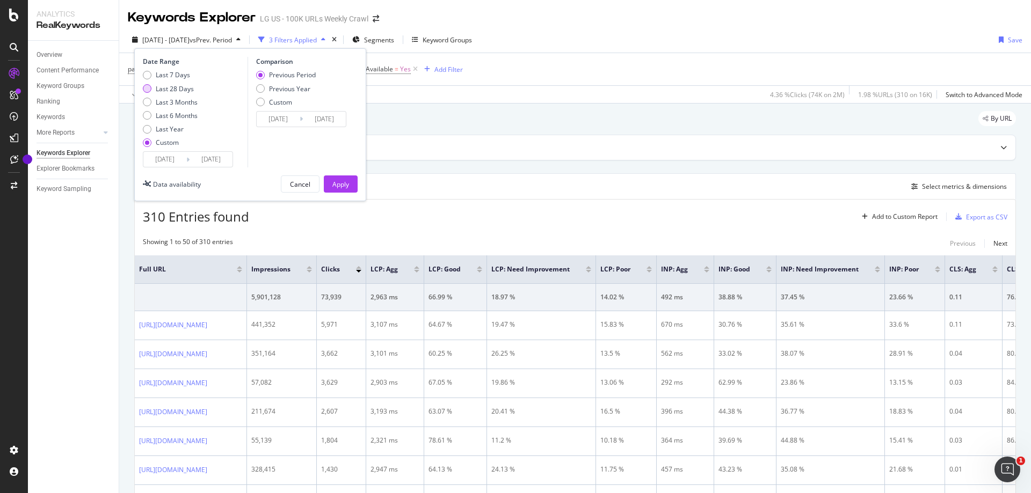
click at [175, 89] on div "Last 28 Days" at bounding box center [175, 88] width 38 height 9
click at [345, 185] on div "Apply" at bounding box center [340, 184] width 17 height 9
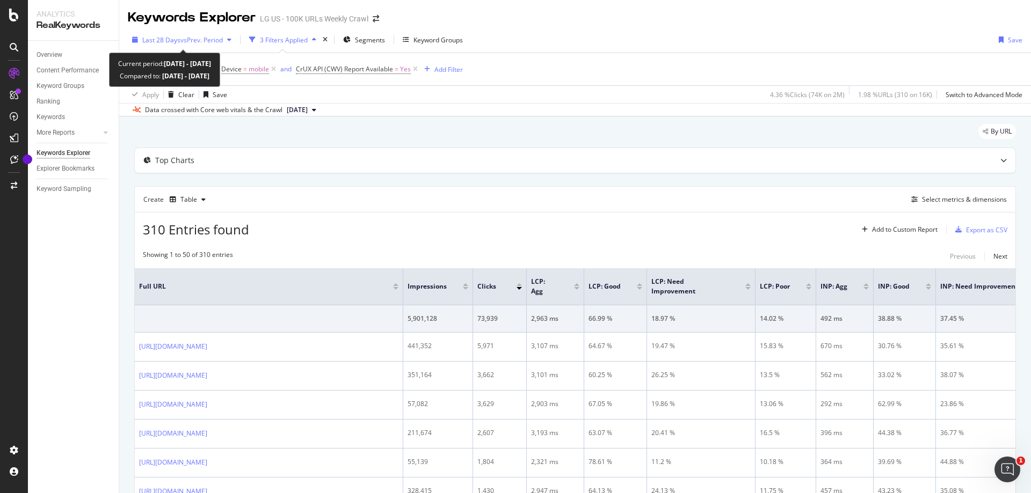
click at [223, 41] on span "vs Prev. Period" at bounding box center [201, 39] width 42 height 9
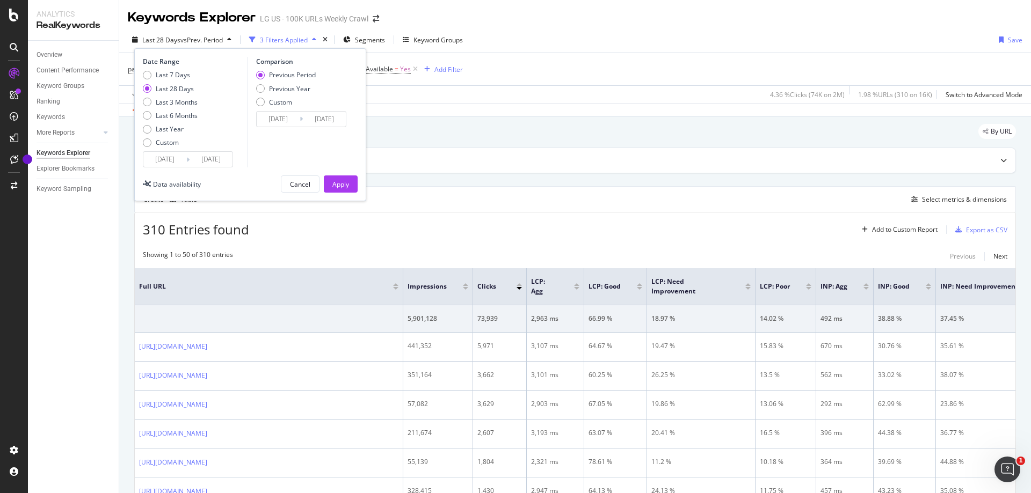
click at [176, 70] on div "Date Range Last 7 Days Last 28 Days Last 3 Months Last 6 Months Last Year Custo…" at bounding box center [194, 112] width 102 height 111
click at [177, 75] on div "Last 7 Days" at bounding box center [173, 74] width 34 height 9
type input "2025/09/18"
type input "2025/09/11"
type input "2025/09/17"
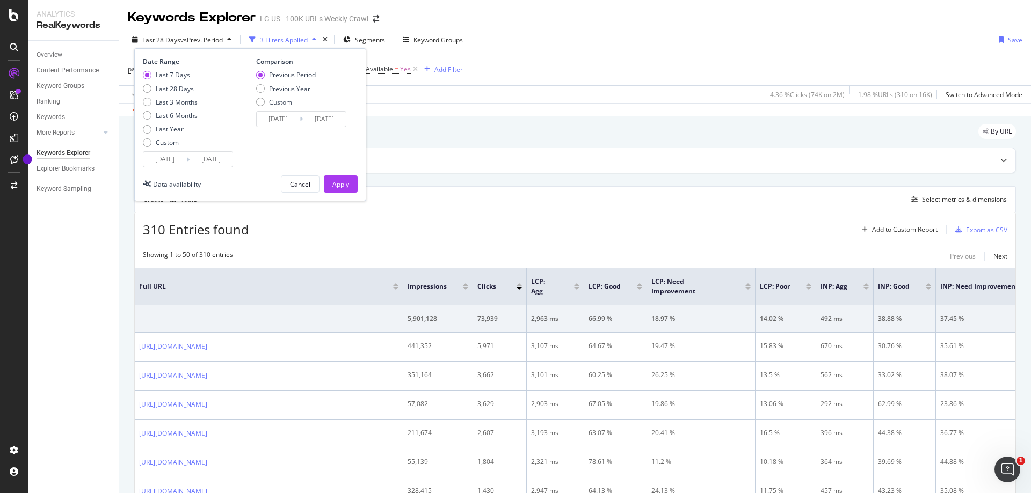
click at [300, 83] on div "Previous Period Previous Year Custom" at bounding box center [286, 90] width 60 height 40
click at [298, 90] on div "Previous Year" at bounding box center [289, 88] width 41 height 9
type input "2024/09/19"
type input "2024/09/25"
click at [339, 186] on div "Apply" at bounding box center [340, 184] width 17 height 9
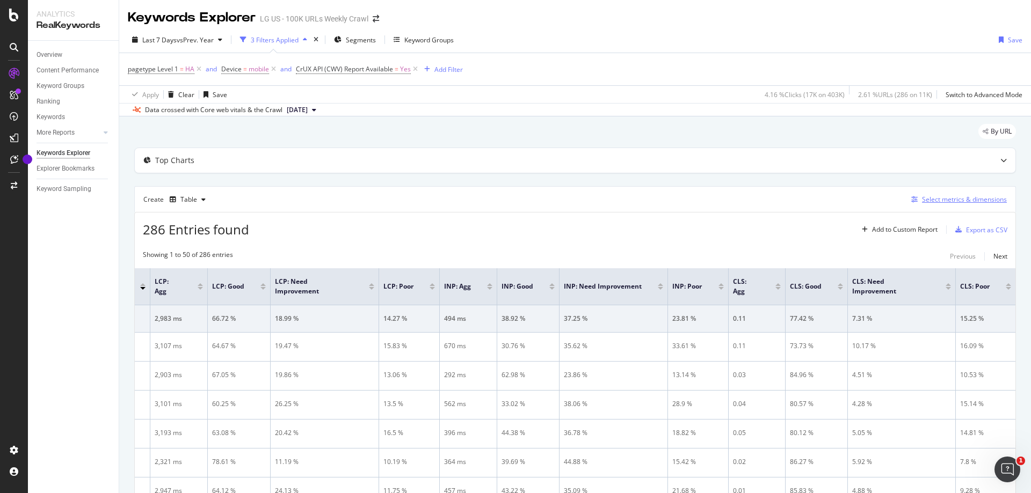
click at [931, 200] on div "Select metrics & dimensions" at bounding box center [964, 199] width 85 height 9
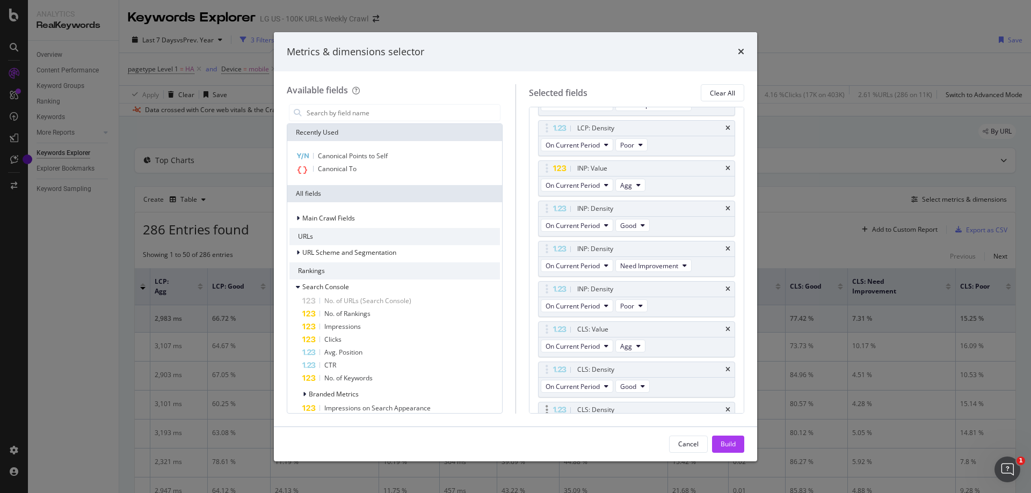
scroll to position [372, 0]
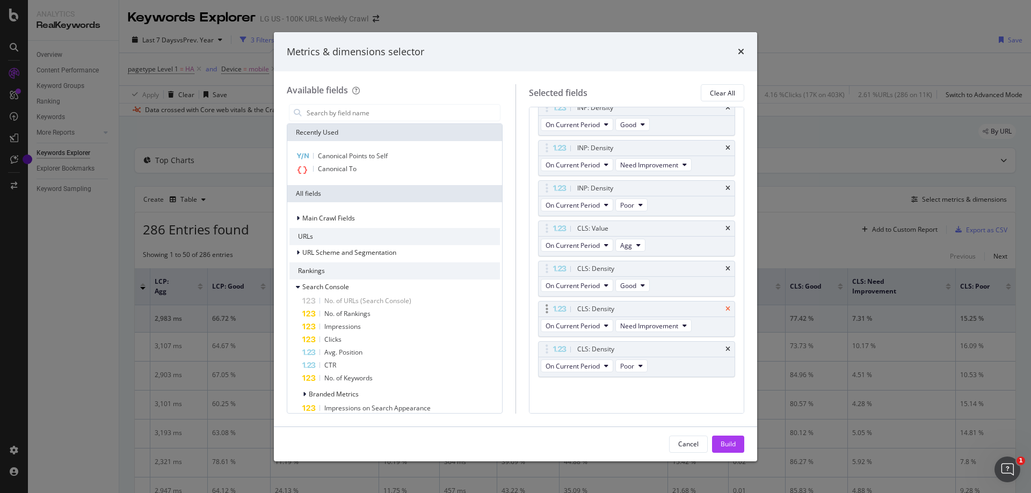
click at [725, 307] on icon "times" at bounding box center [727, 309] width 5 height 6
click at [725, 347] on icon "times" at bounding box center [727, 349] width 5 height 6
click at [725, 350] on icon "times" at bounding box center [727, 349] width 5 height 6
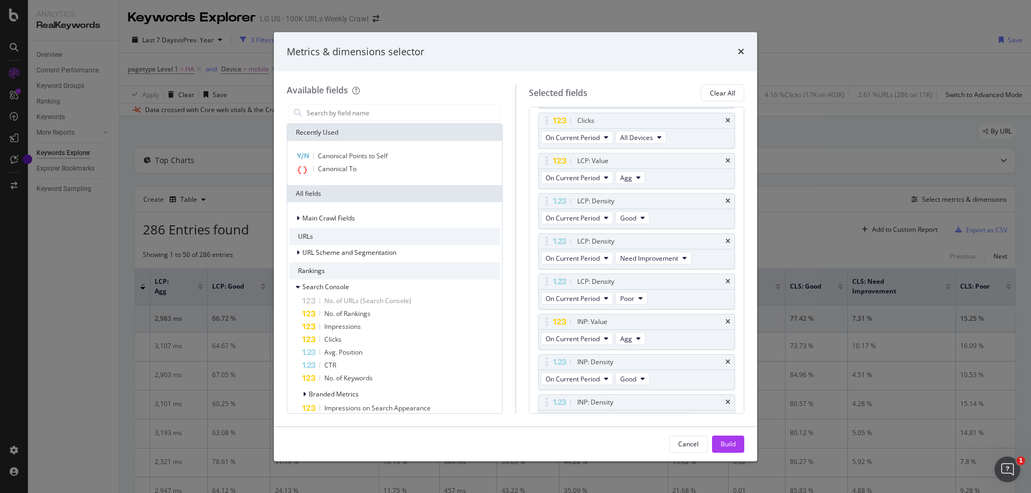
scroll to position [37, 0]
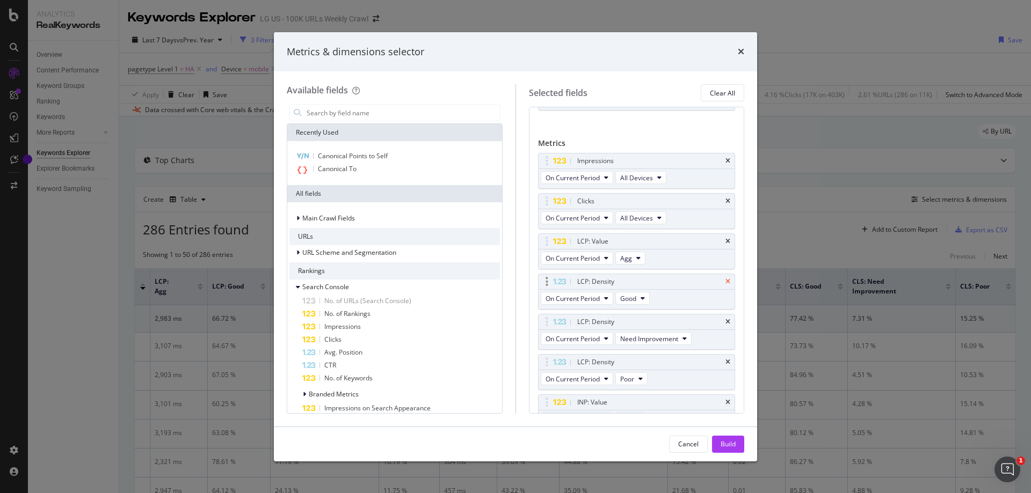
click at [725, 281] on icon "times" at bounding box center [727, 282] width 5 height 6
click at [733, 53] on div "Metrics & dimensions selector" at bounding box center [515, 52] width 457 height 14
click at [747, 49] on div "Metrics & dimensions selector" at bounding box center [515, 52] width 483 height 40
click at [674, 442] on button "Cancel" at bounding box center [688, 444] width 39 height 17
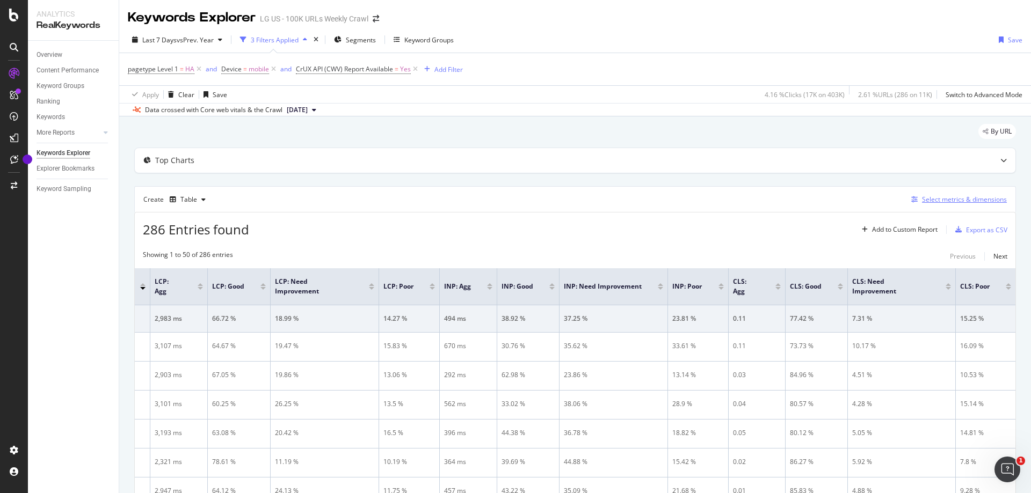
click at [943, 200] on div "Select metrics & dimensions" at bounding box center [964, 199] width 85 height 9
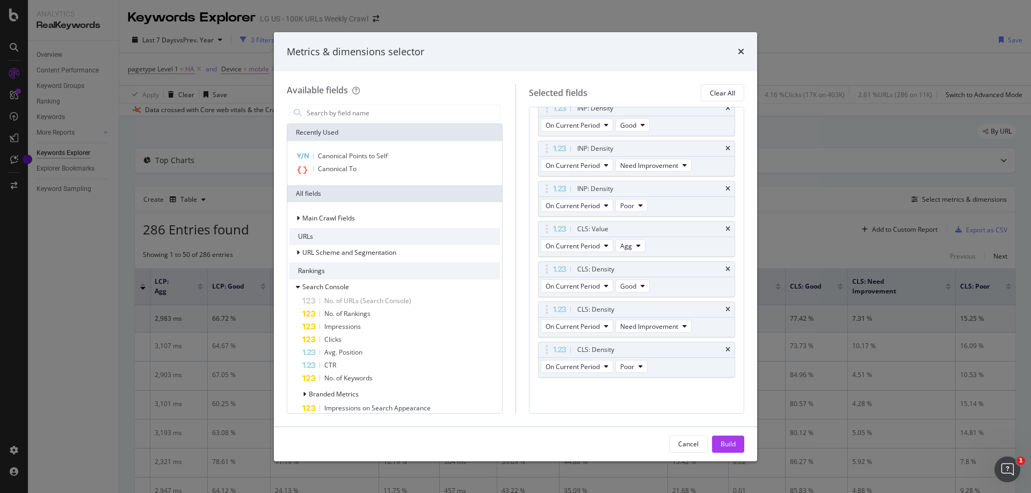
scroll to position [372, 0]
click at [446, 111] on input "modal" at bounding box center [403, 113] width 194 height 16
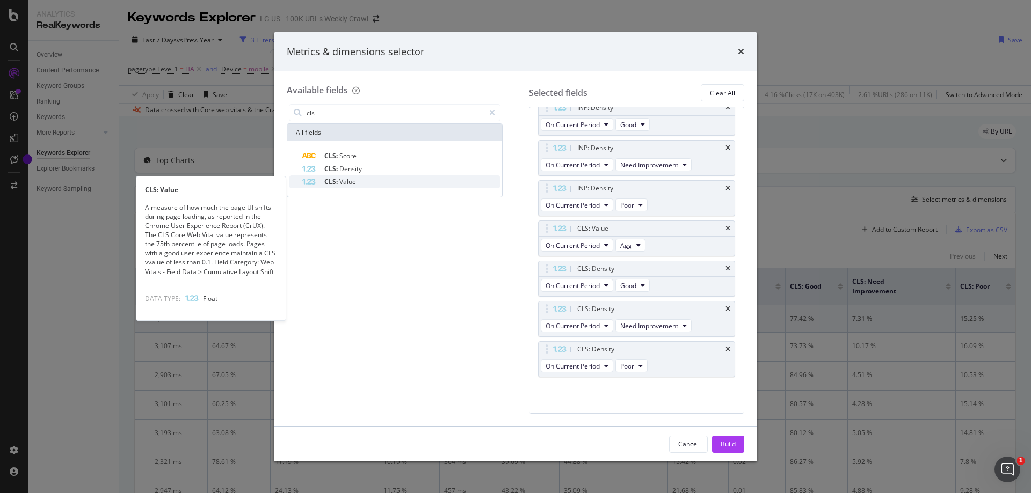
type input "cls"
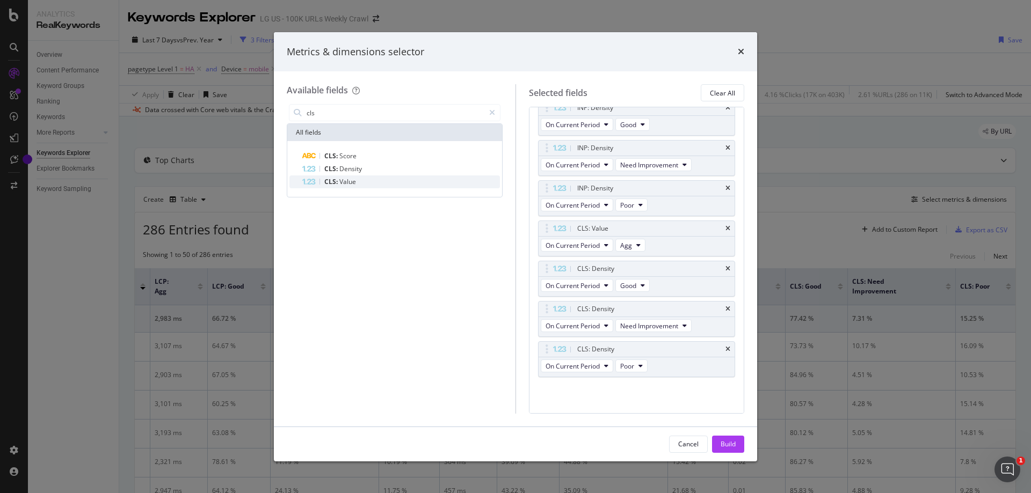
click at [414, 188] on div "CLS: Value" at bounding box center [401, 182] width 198 height 13
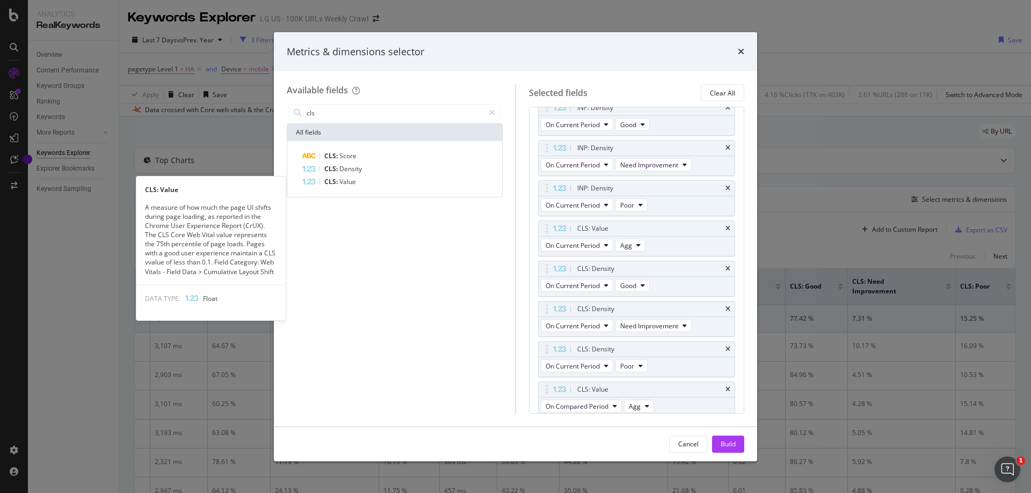
scroll to position [376, 0]
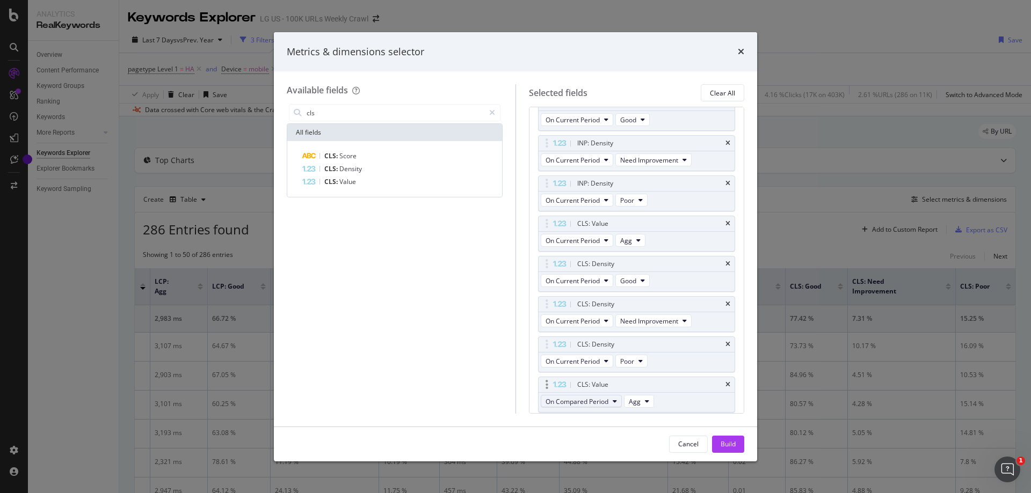
click at [590, 405] on span "On Compared Period" at bounding box center [577, 401] width 63 height 9
click at [616, 340] on span "On Compared Period" at bounding box center [602, 343] width 104 height 10
click at [600, 405] on span "On Compared Period" at bounding box center [577, 401] width 63 height 9
click at [633, 359] on span "Diff. between Periods - Percentage" at bounding box center [602, 363] width 104 height 10
click at [669, 400] on span "Agg" at bounding box center [668, 401] width 12 height 9
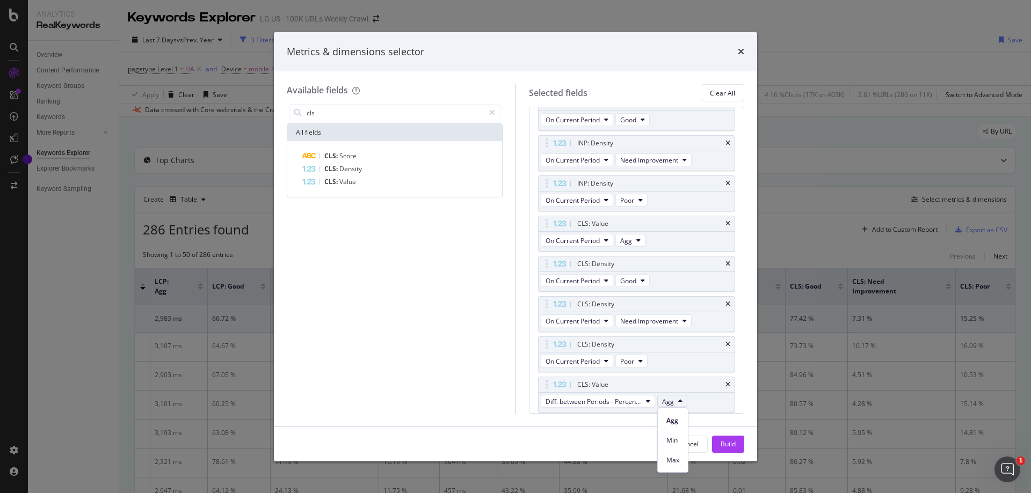
click at [619, 425] on div "Available fields cls All fields CLS: Score CLS: Density CLS: Value Selected fie…" at bounding box center [515, 248] width 483 height 355
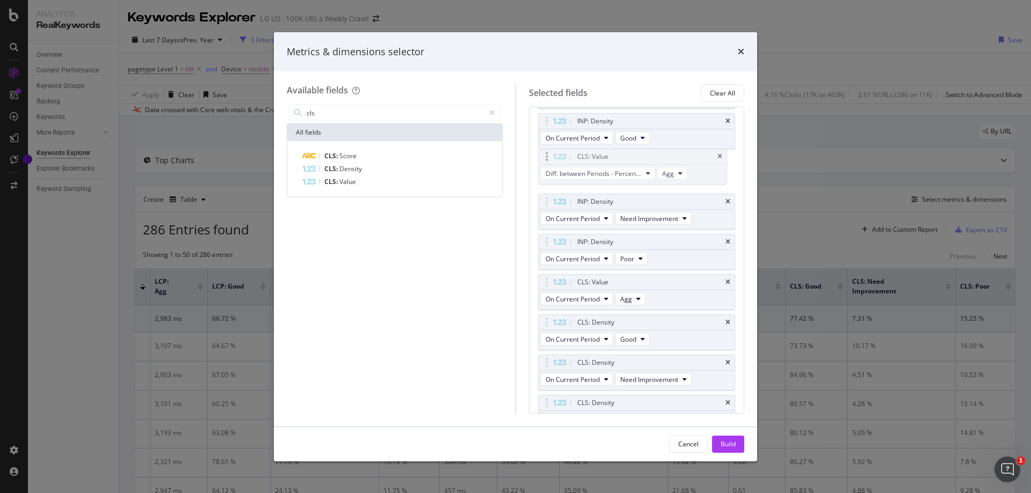
scroll to position [354, 0]
drag, startPoint x: 614, startPoint y: 351, endPoint x: 614, endPoint y: 286, distance: 65.0
click at [610, 285] on body "Analytics RealKeywords Overview Content Performance Keyword Groups Ranking Keyw…" at bounding box center [515, 246] width 1031 height 493
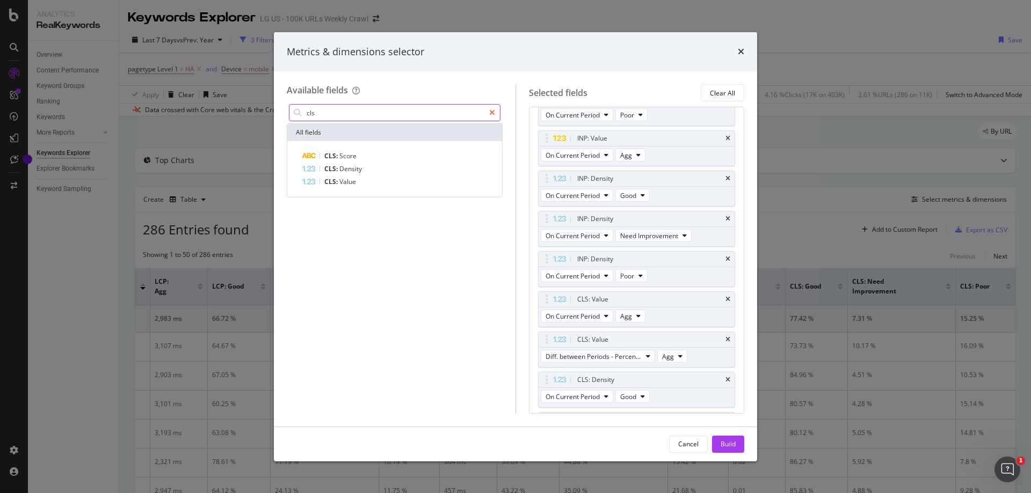
click at [488, 112] on div "modal" at bounding box center [492, 112] width 16 height 17
click at [423, 115] on input "modal" at bounding box center [403, 113] width 194 height 16
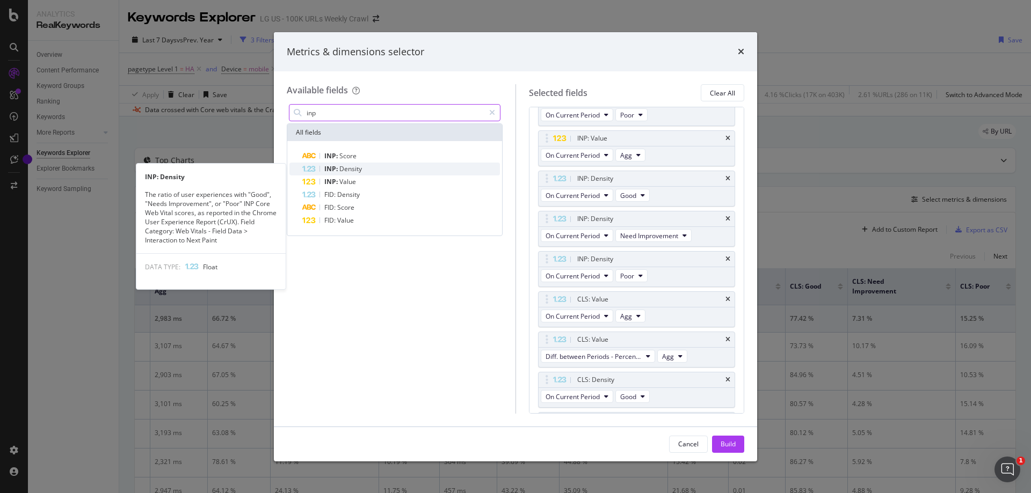
type input "inp"
click at [398, 169] on div "INP: Density" at bounding box center [401, 169] width 198 height 13
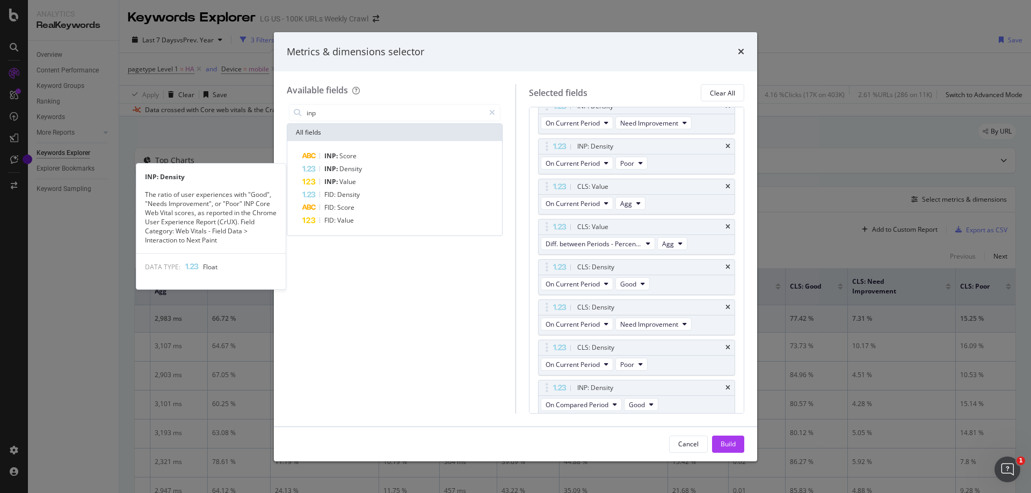
scroll to position [417, 0]
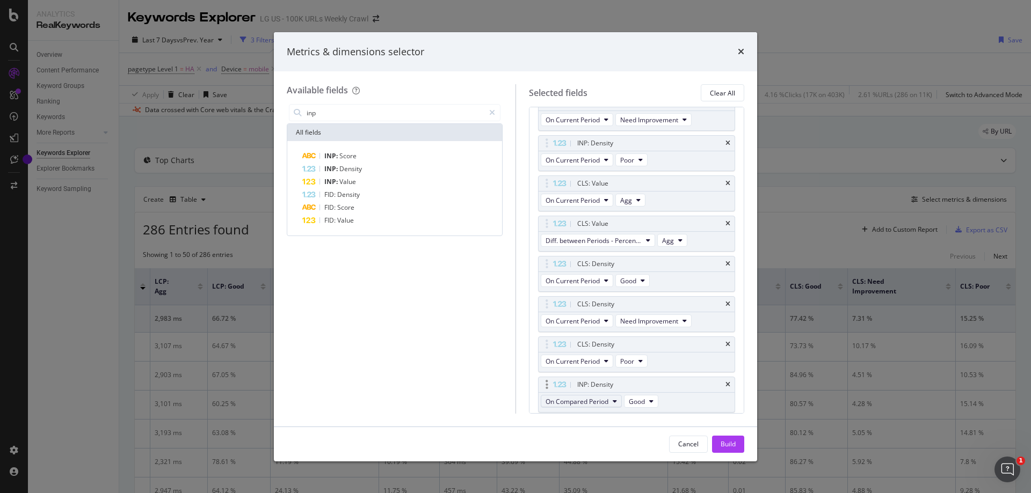
click at [582, 400] on span "On Compared Period" at bounding box center [577, 401] width 63 height 9
click at [619, 364] on span "Diff. between Periods - Percentage" at bounding box center [602, 363] width 104 height 10
click at [554, 383] on icon "modal" at bounding box center [560, 385] width 14 height 7
click at [679, 403] on button "Good" at bounding box center [674, 401] width 34 height 13
click at [627, 383] on div "INP: Density" at bounding box center [649, 385] width 149 height 11
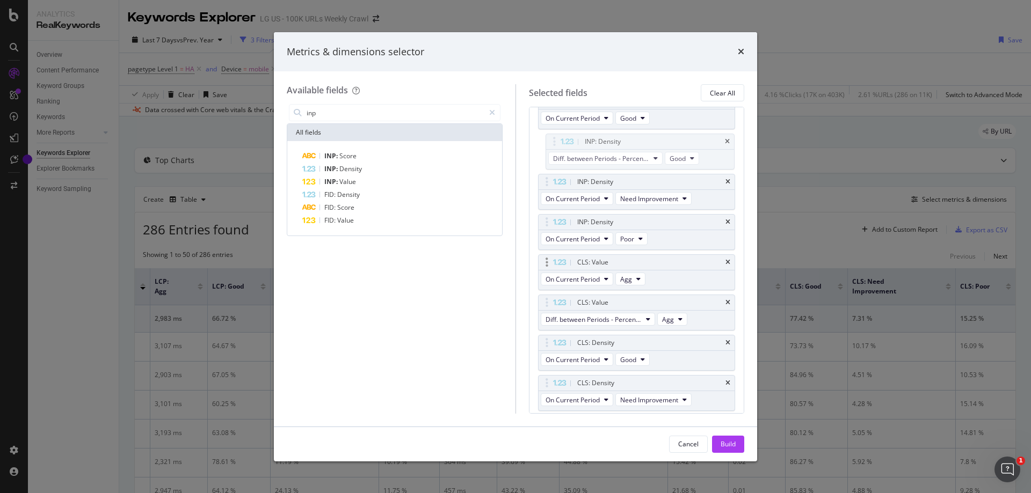
drag, startPoint x: 604, startPoint y: 386, endPoint x: 621, endPoint y: 266, distance: 121.6
click at [611, 138] on body "Analytics RealKeywords Overview Content Performance Keyword Groups Ranking Keyw…" at bounding box center [515, 246] width 1031 height 493
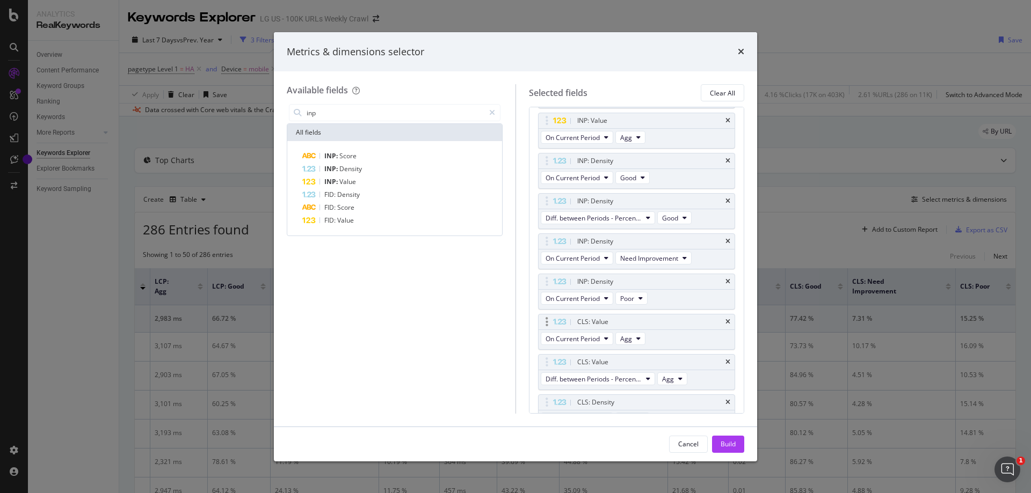
scroll to position [265, 0]
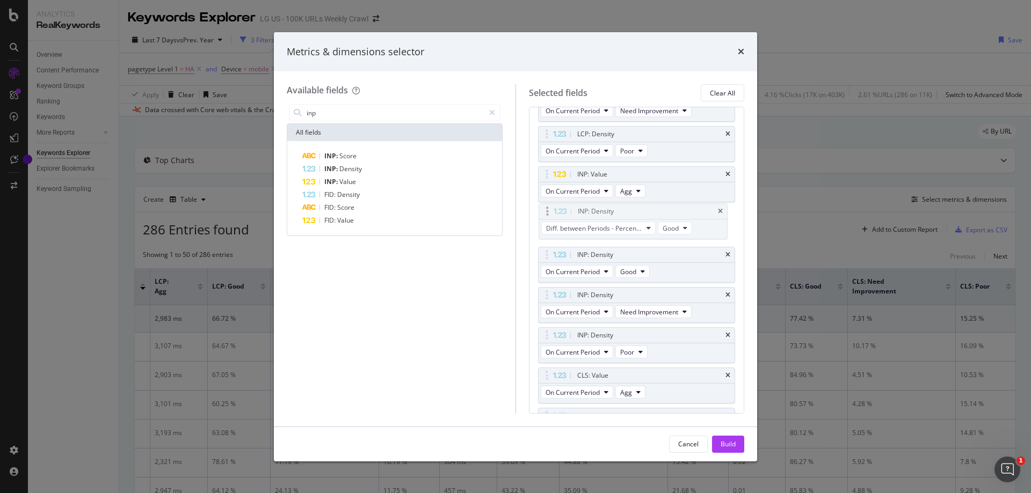
drag, startPoint x: 603, startPoint y: 253, endPoint x: 604, endPoint y: 209, distance: 43.5
click at [604, 209] on body "Analytics RealKeywords Overview Content Performance Keyword Groups Ranking Keyw…" at bounding box center [515, 246] width 1031 height 493
click at [671, 231] on span "Good" at bounding box center [670, 231] width 16 height 9
click at [662, 212] on div "INP: Density" at bounding box center [649, 214] width 149 height 11
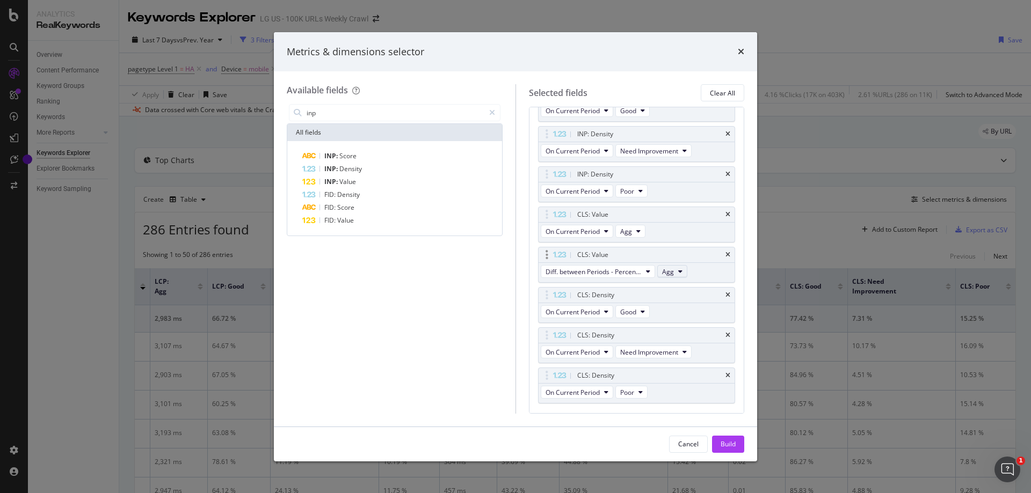
click at [668, 272] on span "Agg" at bounding box center [668, 271] width 12 height 9
click at [530, 274] on div "Dimensions Full URL You can use this field as a dimension Metrics Impressions O…" at bounding box center [637, 260] width 216 height 307
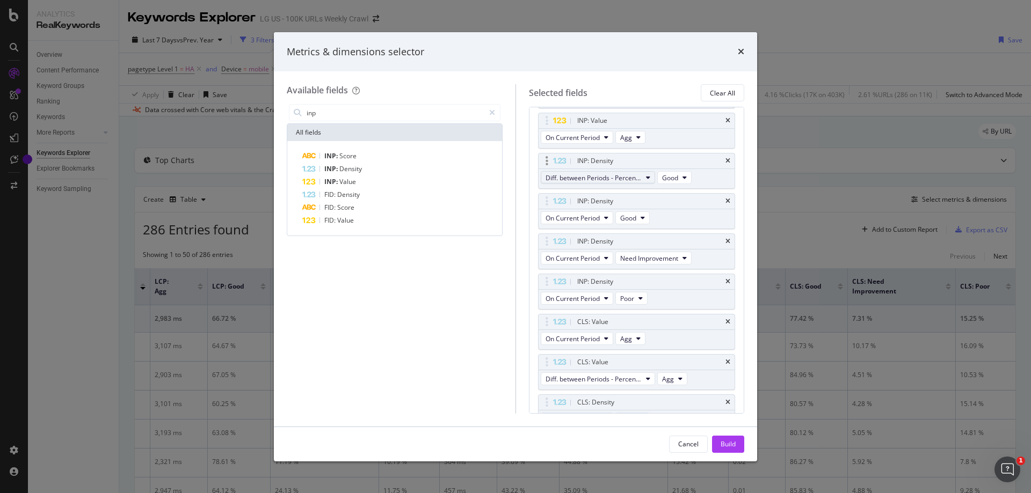
click at [619, 177] on span "Diff. between Periods - Percentage" at bounding box center [594, 177] width 96 height 9
click at [725, 159] on icon "times" at bounding box center [727, 161] width 5 height 6
click at [375, 177] on div "INP: Value" at bounding box center [401, 182] width 198 height 13
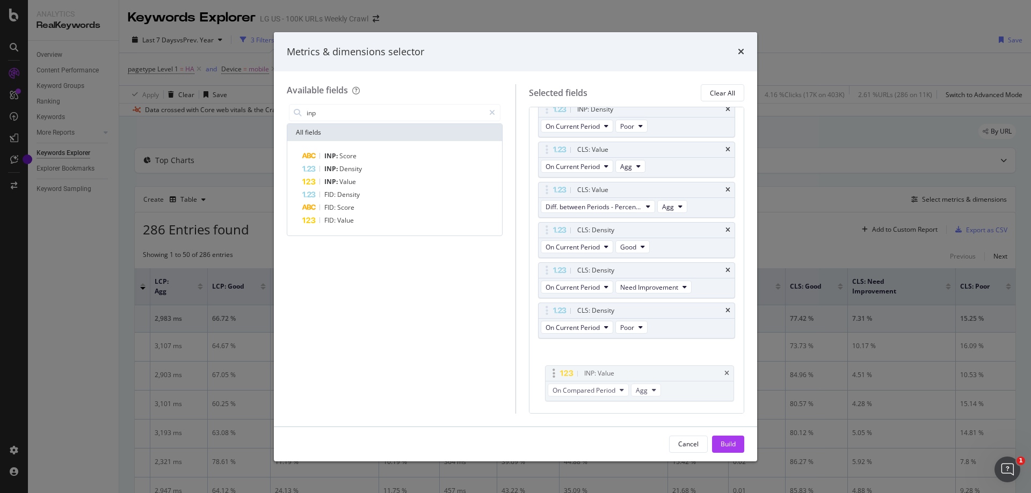
scroll to position [452, 0]
drag, startPoint x: 592, startPoint y: 382, endPoint x: 599, endPoint y: 370, distance: 13.3
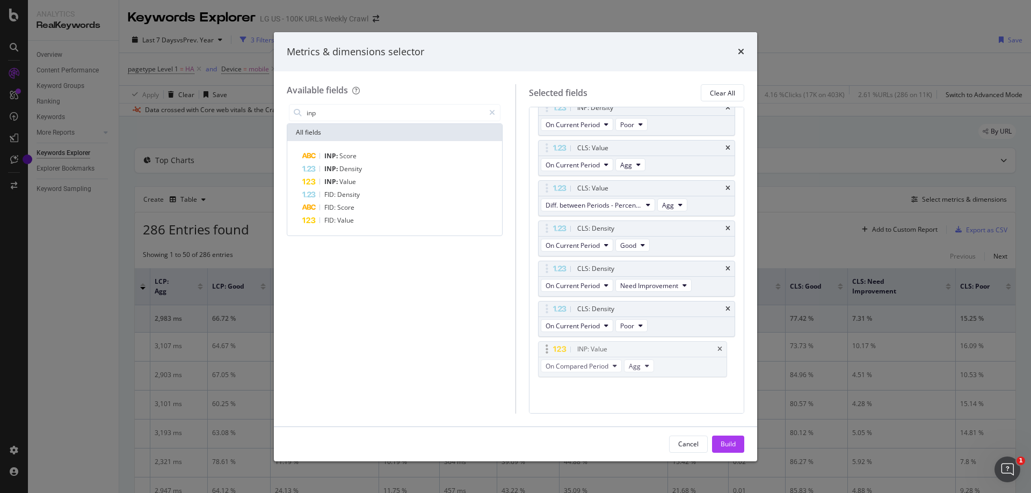
click at [599, 370] on body "Analytics RealKeywords Overview Content Performance Keyword Groups Ranking Keyw…" at bounding box center [515, 246] width 1031 height 493
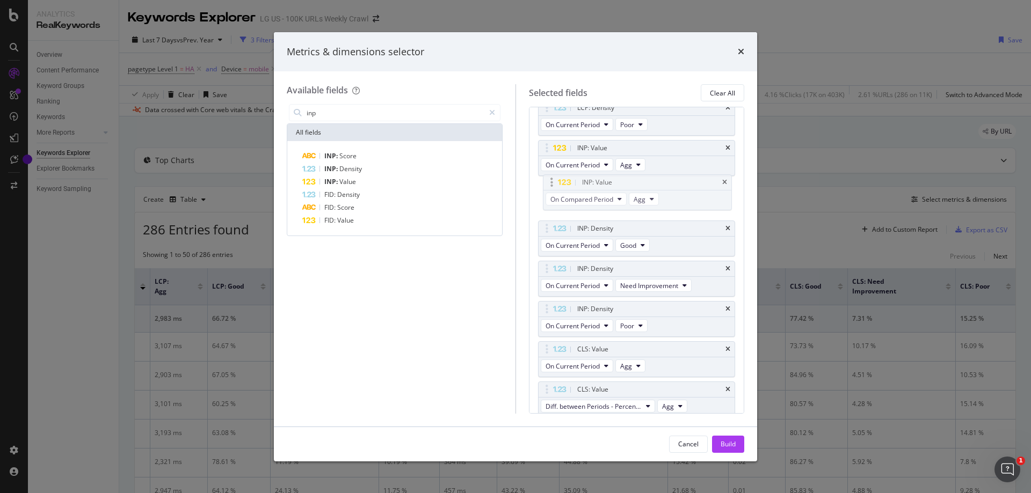
scroll to position [290, 0]
drag, startPoint x: 619, startPoint y: 348, endPoint x: 616, endPoint y: 188, distance: 159.5
click at [616, 188] on body "Analytics RealKeywords Overview Content Performance Keyword Groups Ranking Keyw…" at bounding box center [515, 246] width 1031 height 493
click at [587, 205] on span "On Compared Period" at bounding box center [577, 205] width 63 height 9
click at [599, 261] on span "Diff. between Periods - Percentage" at bounding box center [602, 265] width 104 height 10
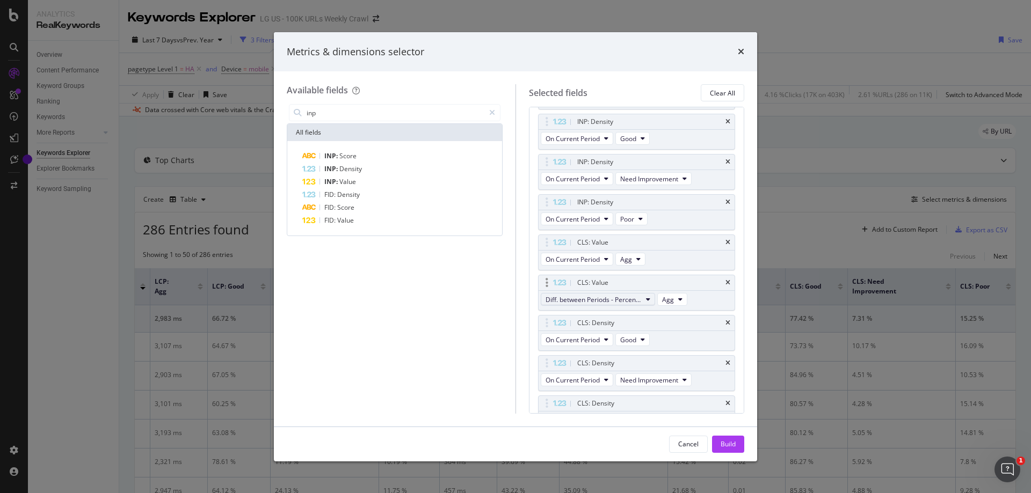
scroll to position [452, 0]
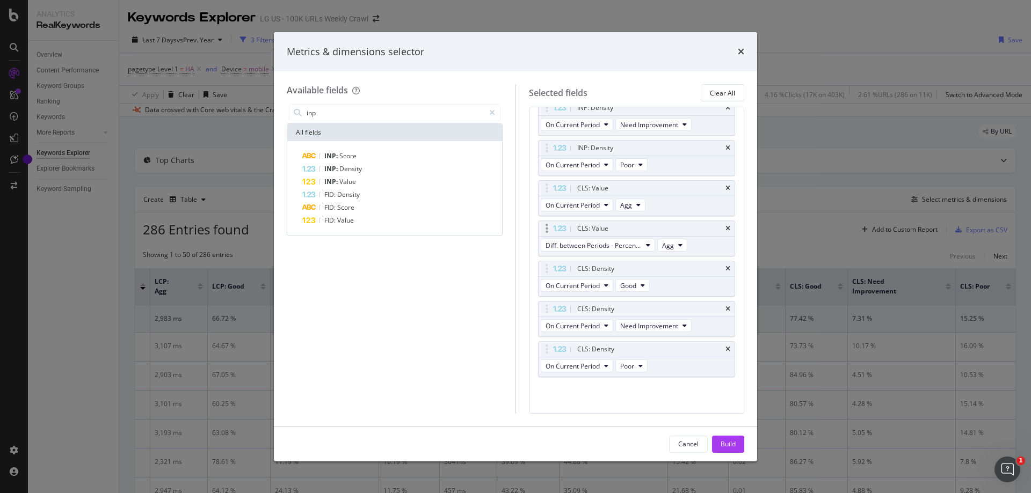
click at [591, 228] on div "CLS: Value" at bounding box center [592, 228] width 31 height 11
click at [493, 113] on icon "modal" at bounding box center [492, 113] width 6 height 8
click at [446, 113] on input "modal" at bounding box center [403, 113] width 194 height 16
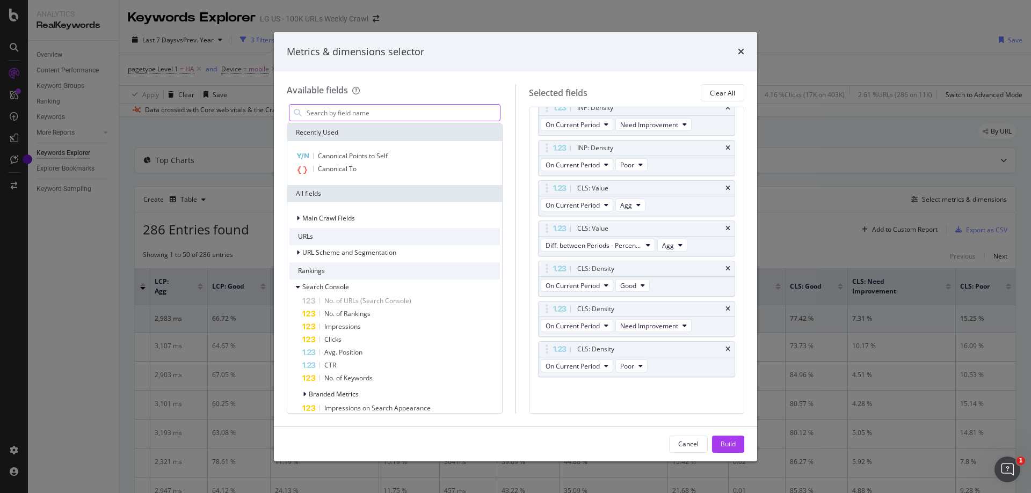
type input "d"
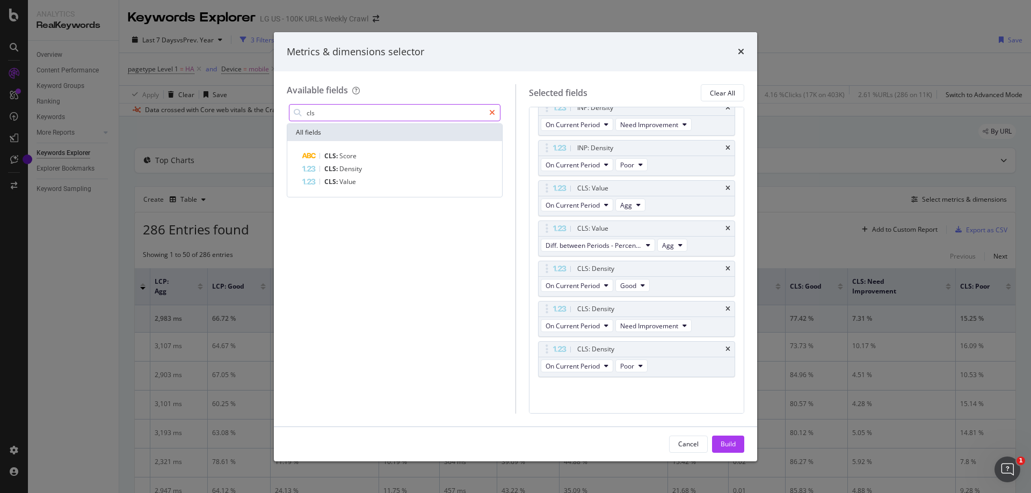
type input "cls"
click at [494, 112] on icon "modal" at bounding box center [492, 113] width 6 height 8
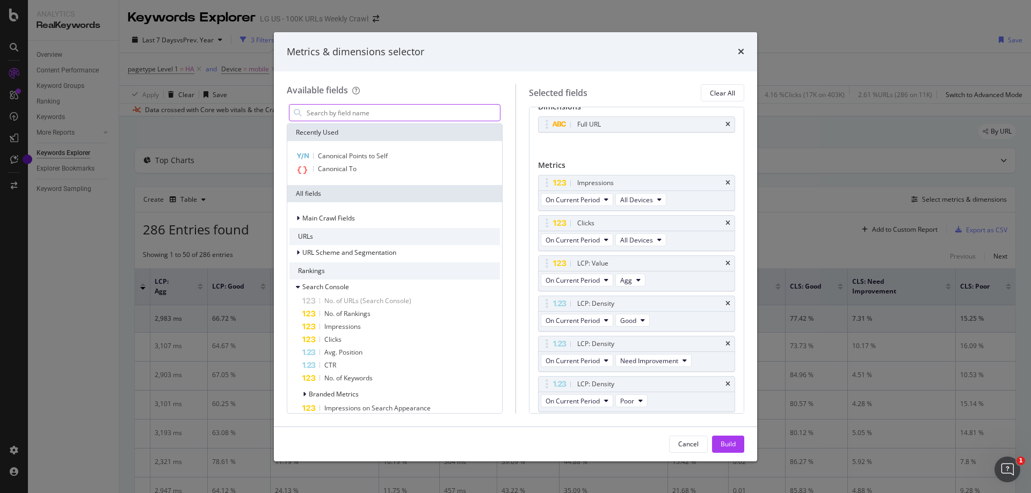
scroll to position [0, 0]
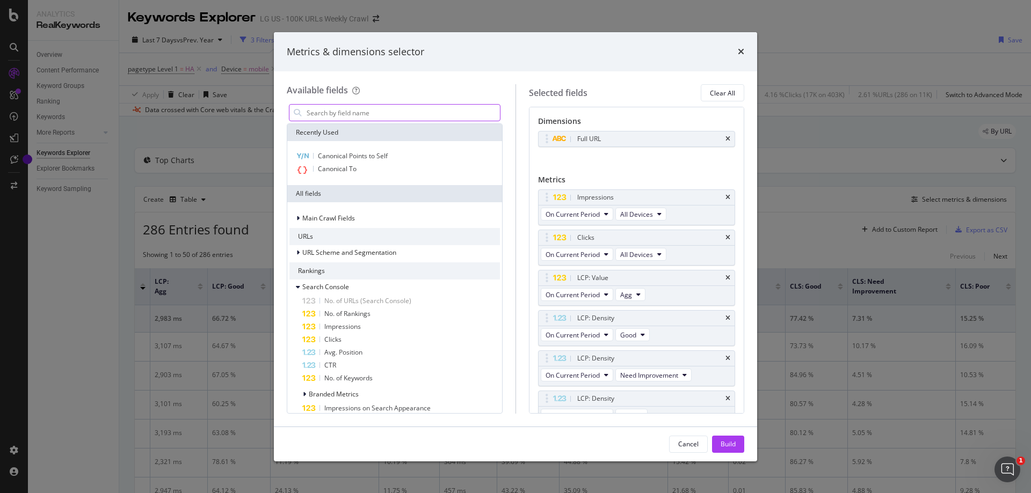
click at [436, 109] on input "modal" at bounding box center [403, 113] width 194 height 16
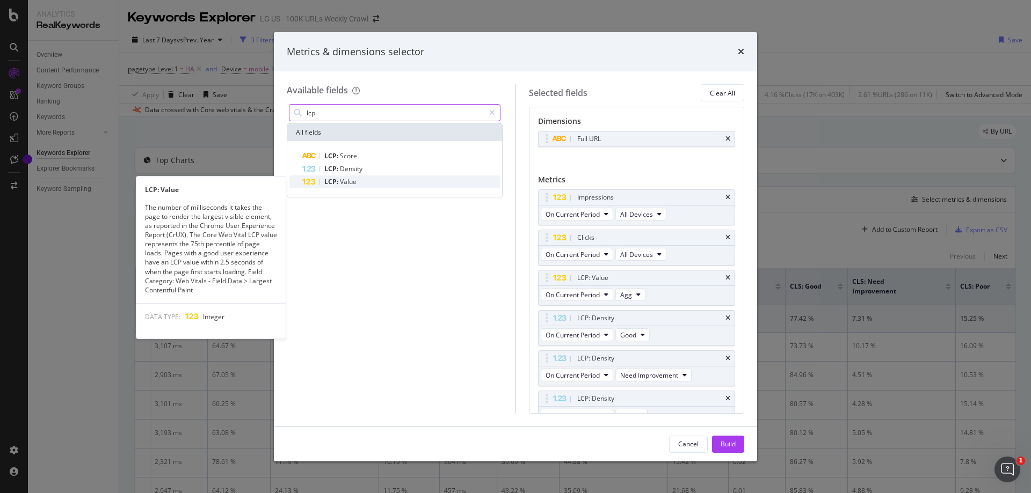
type input "lcp"
click at [406, 187] on div "LCP: Value" at bounding box center [401, 182] width 198 height 13
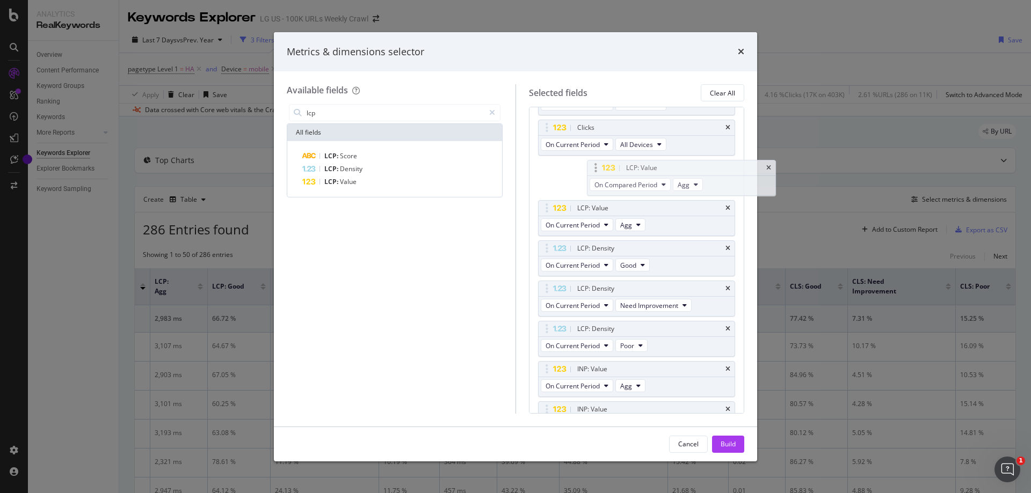
scroll to position [106, 0]
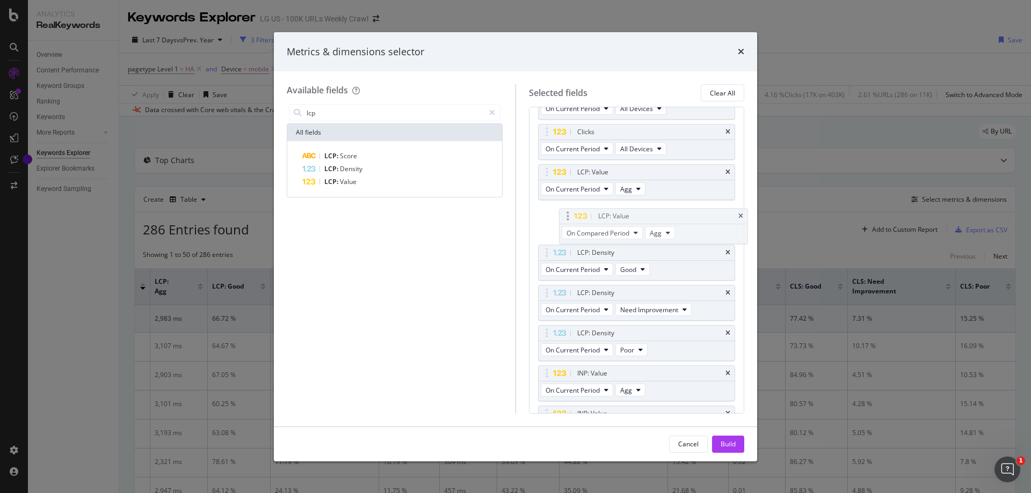
drag, startPoint x: 556, startPoint y: 381, endPoint x: 577, endPoint y: 213, distance: 169.9
click at [577, 213] on body "Analytics RealKeywords Overview Content Performance Keyword Groups Ranking Keyw…" at bounding box center [515, 246] width 1031 height 493
click at [605, 231] on span "On Compared Period" at bounding box center [577, 229] width 63 height 9
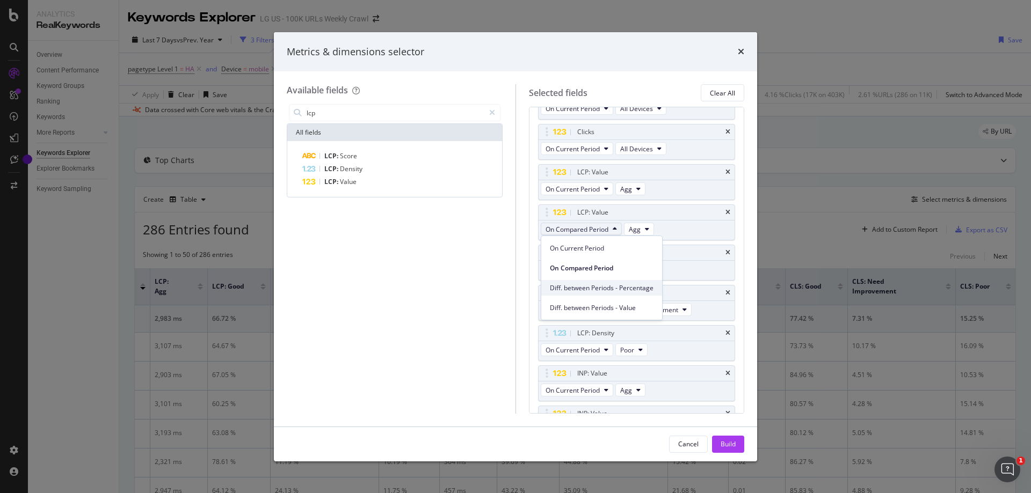
click at [608, 288] on span "Diff. between Periods - Percentage" at bounding box center [602, 289] width 104 height 10
drag, startPoint x: 721, startPoint y: 445, endPoint x: 683, endPoint y: 474, distance: 47.9
click at [721, 444] on div "Build" at bounding box center [728, 444] width 15 height 9
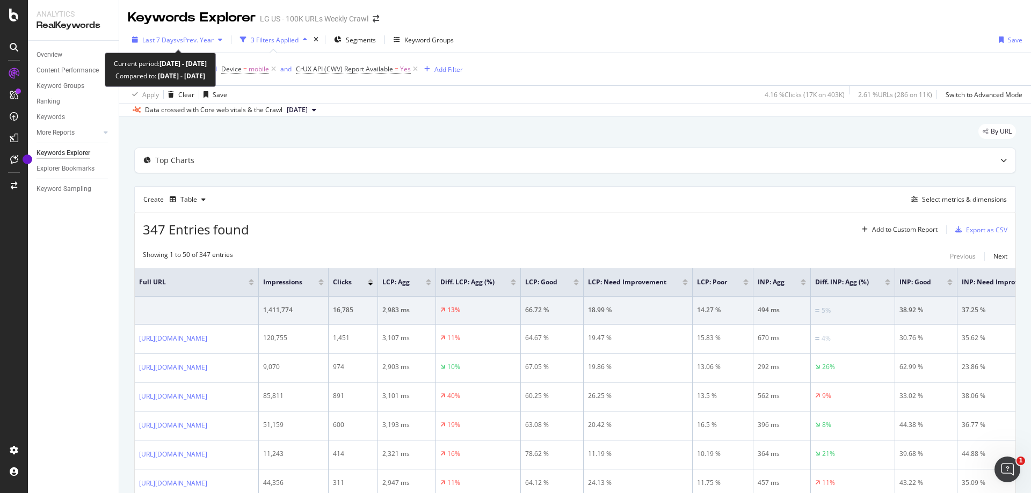
click at [159, 35] on span "Last 7 Days" at bounding box center [159, 39] width 34 height 9
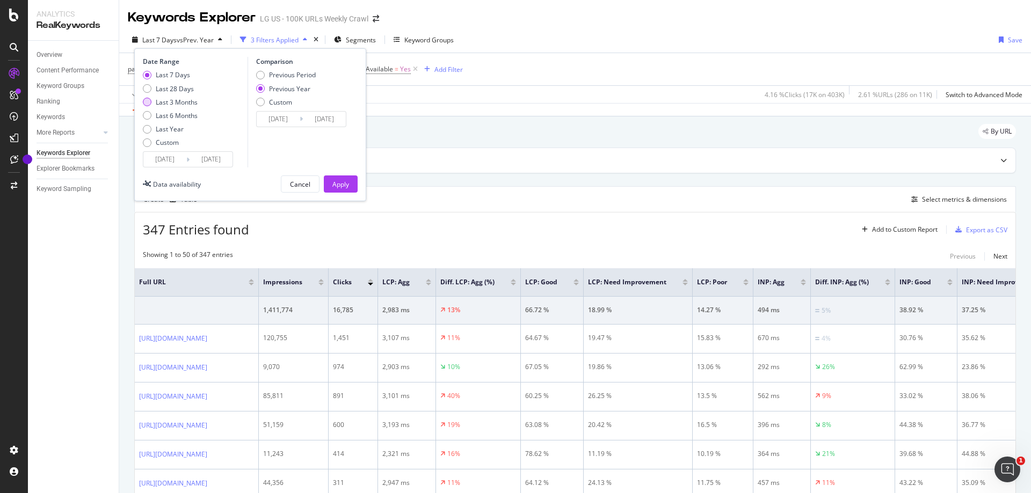
click at [170, 103] on div "Last 3 Months" at bounding box center [177, 102] width 42 height 9
type input "2025/06/25"
click at [301, 81] on div "Previous Period Previous Year Custom" at bounding box center [286, 90] width 60 height 40
click at [304, 76] on div "Previous Period" at bounding box center [292, 74] width 47 height 9
type input "2025/03/25"
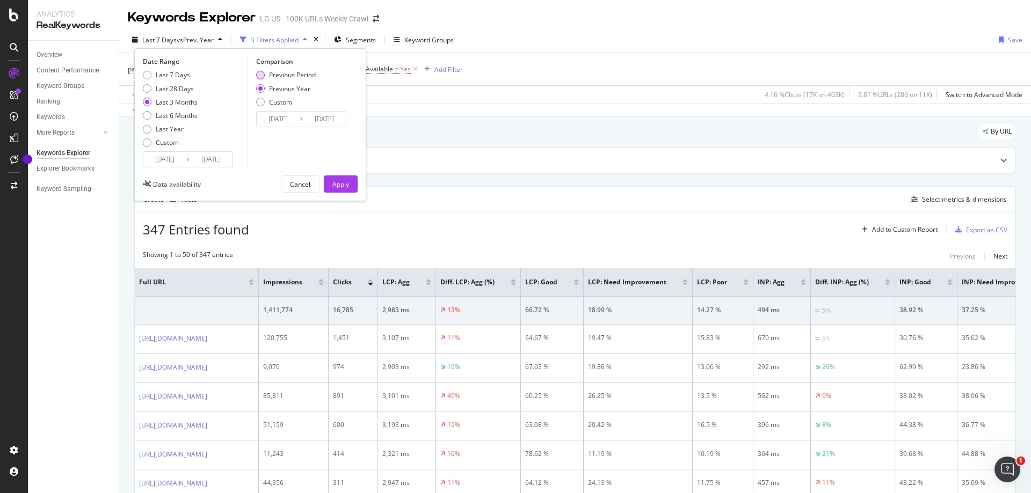
type input "2025/06/24"
click at [331, 183] on button "Apply" at bounding box center [341, 184] width 34 height 17
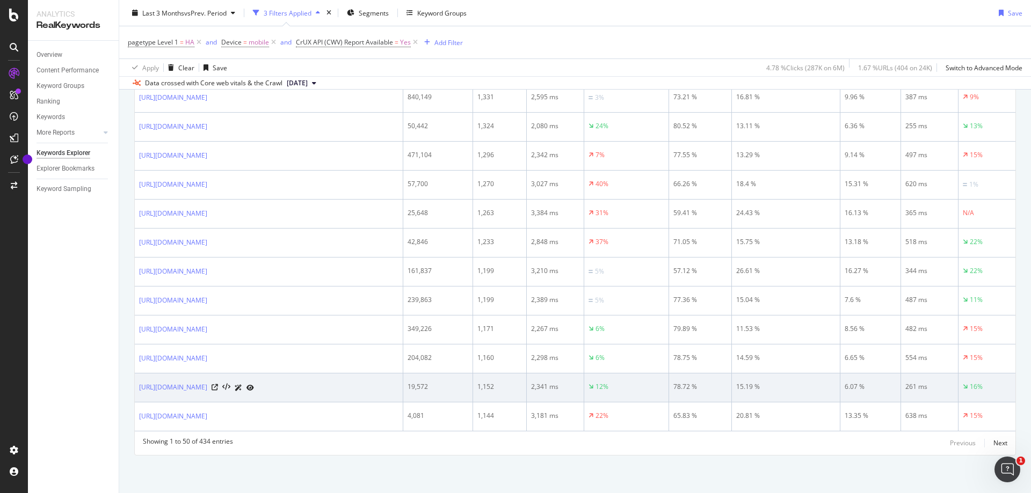
scroll to position [1472, 0]
